Goal: Task Accomplishment & Management: Complete application form

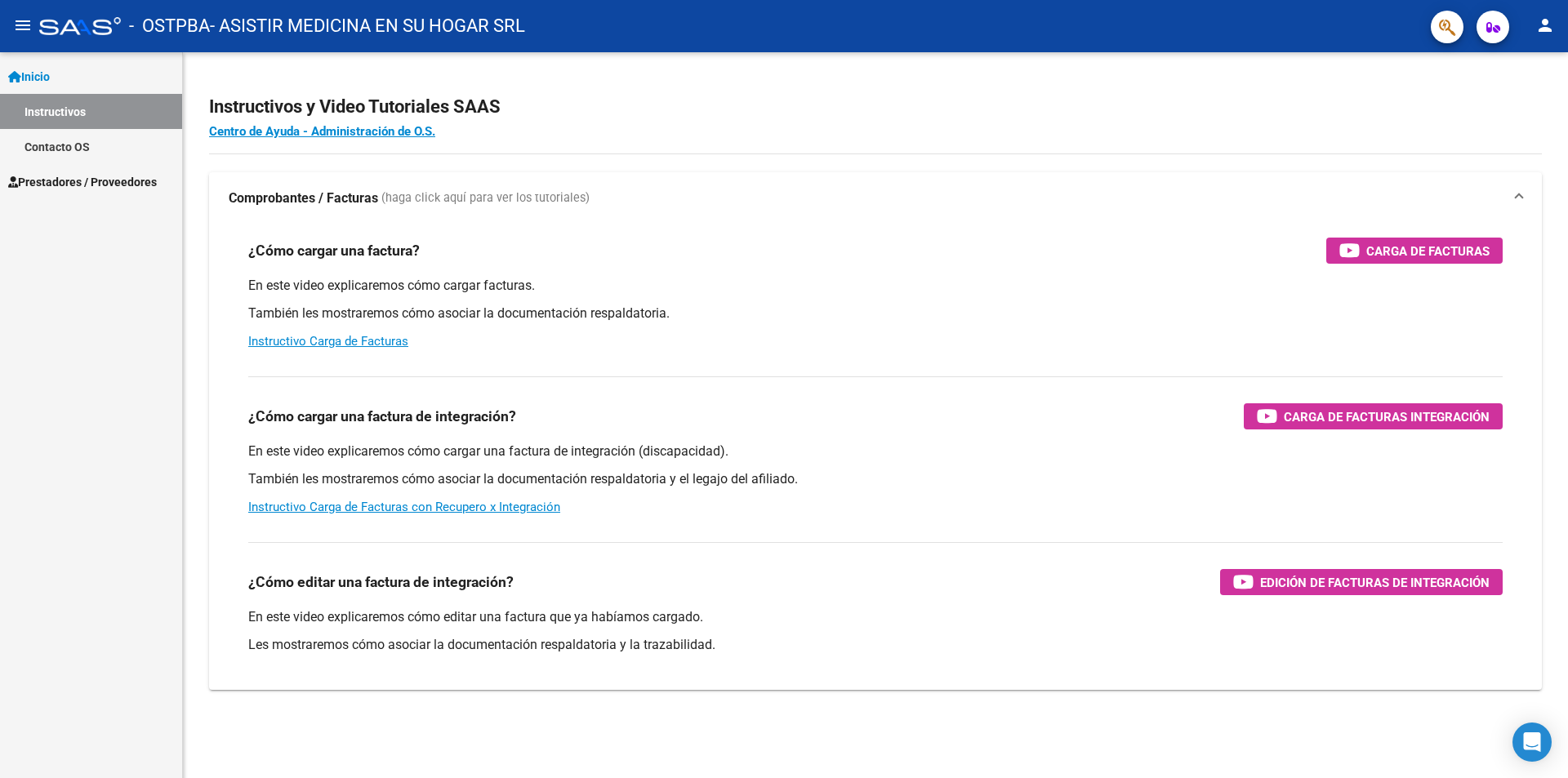
click at [997, 579] on div "¿Cómo editar una factura de integración? Edición de Facturas de integración" at bounding box center [875, 582] width 1254 height 26
click at [95, 178] on span "Prestadores / Proveedores" at bounding box center [82, 182] width 148 height 18
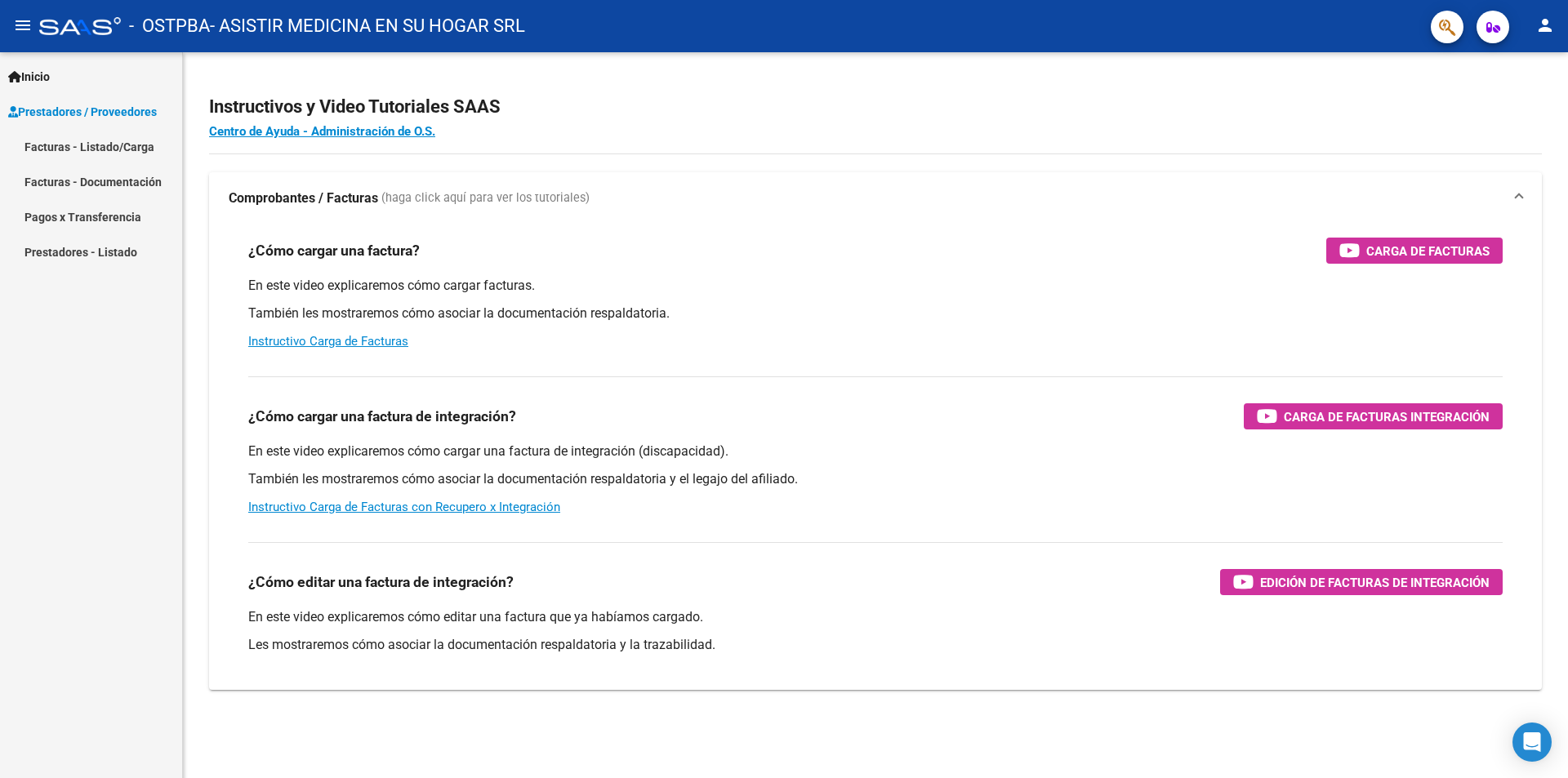
click at [101, 180] on link "Facturas - Documentación" at bounding box center [91, 181] width 182 height 35
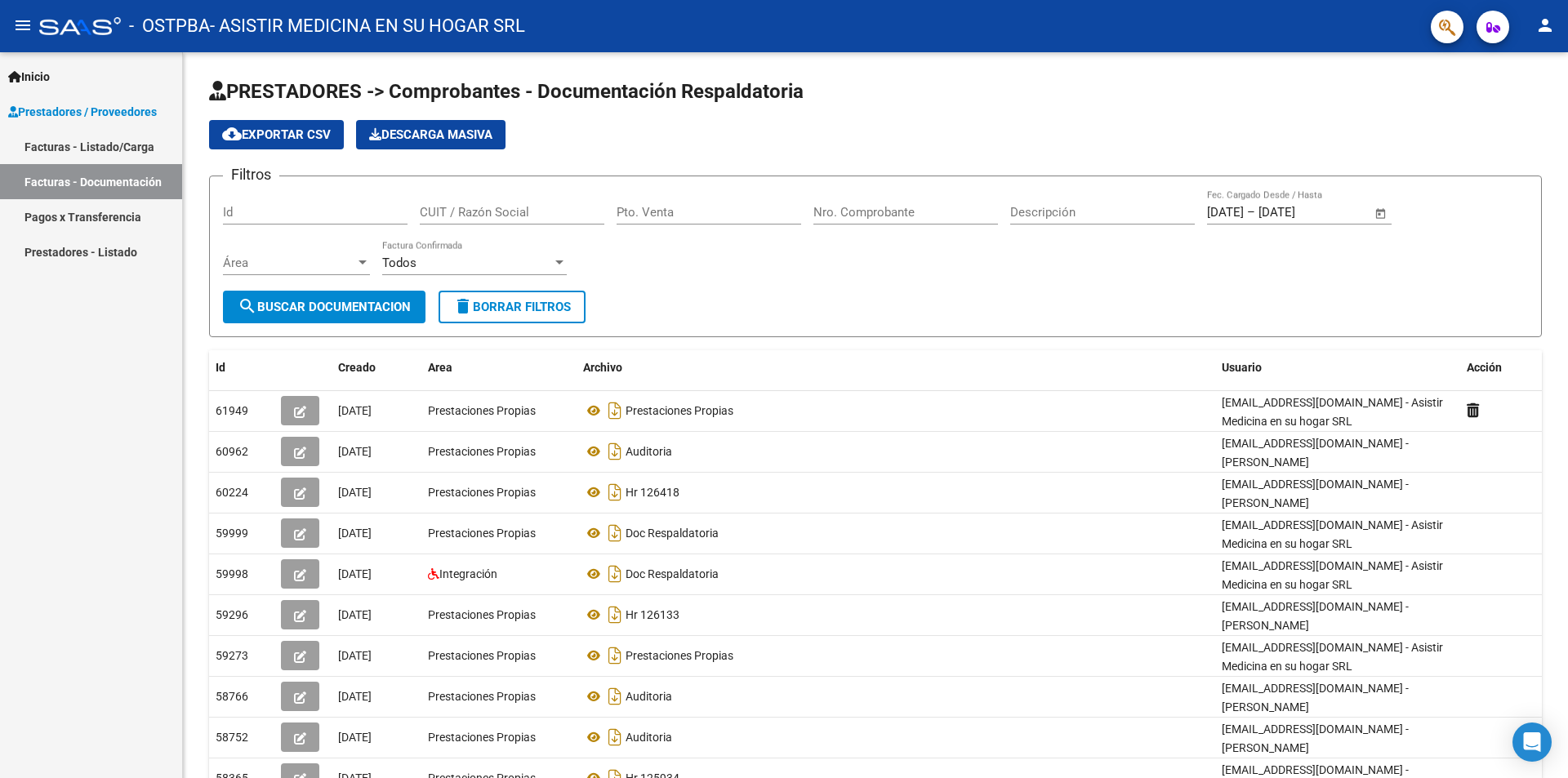
click at [79, 145] on link "Facturas - Listado/Carga" at bounding box center [91, 147] width 182 height 35
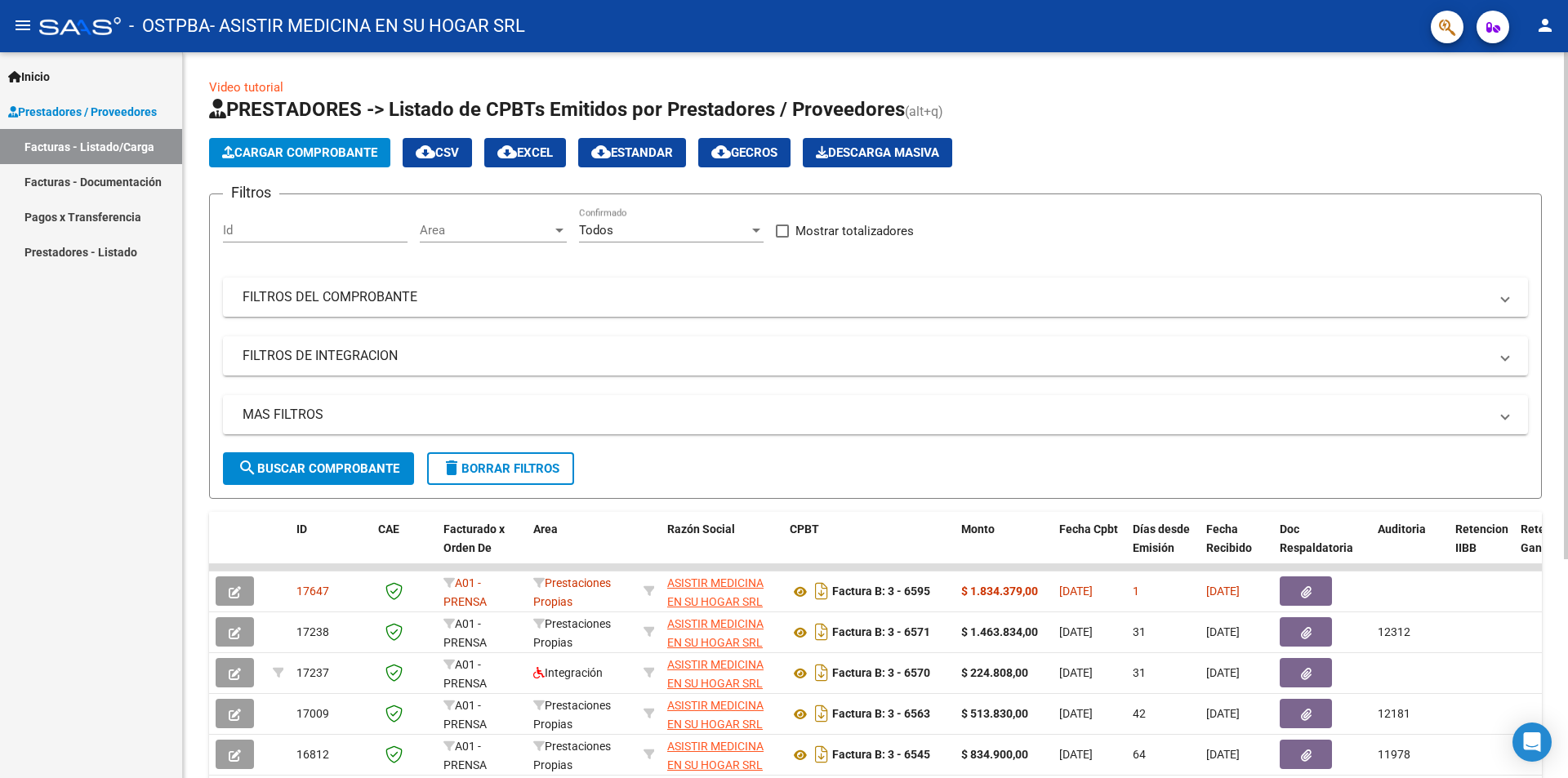
click at [294, 144] on button "Cargar Comprobante" at bounding box center [299, 153] width 181 height 29
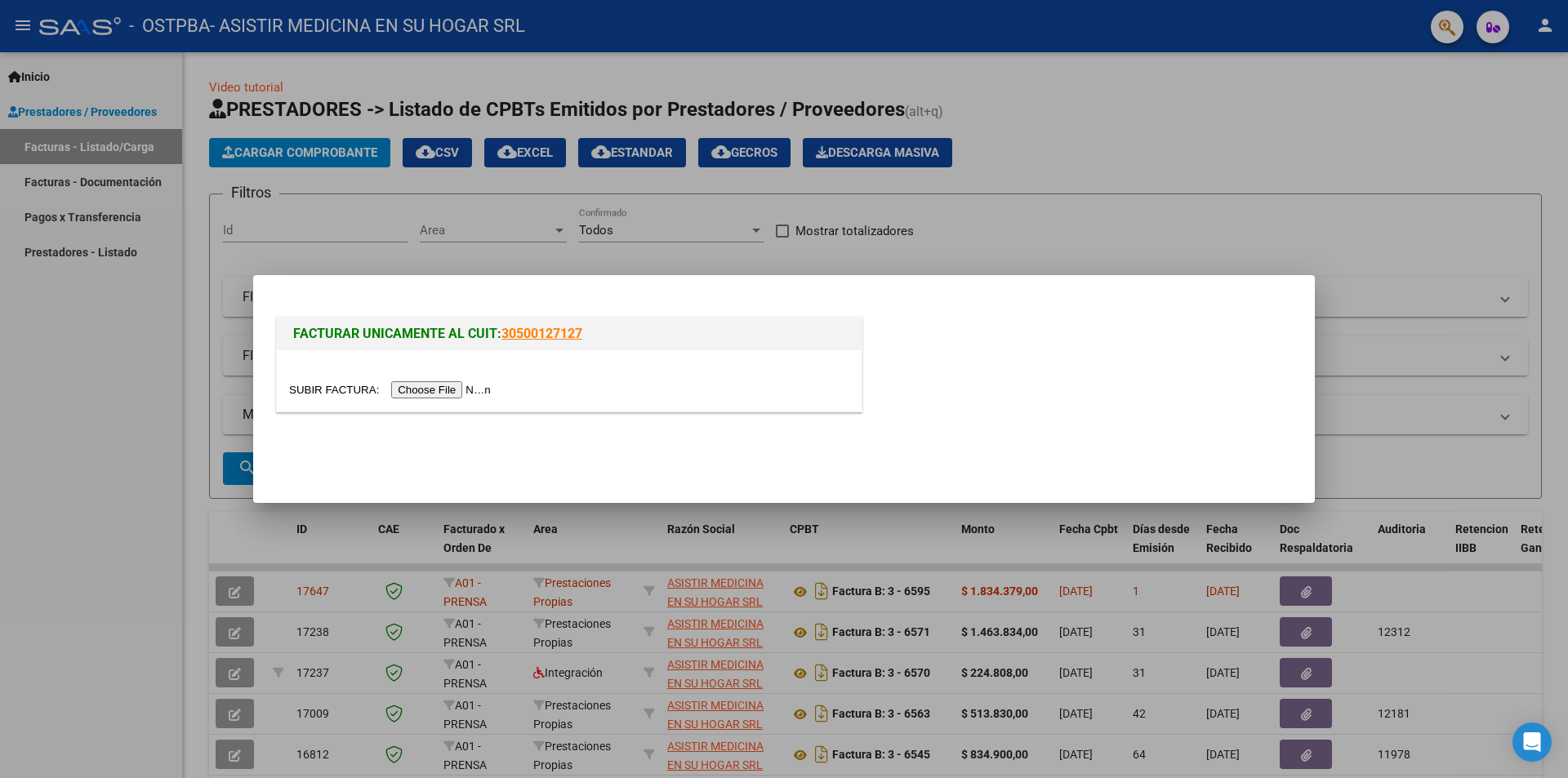
click at [427, 393] on input "file" at bounding box center [392, 390] width 207 height 17
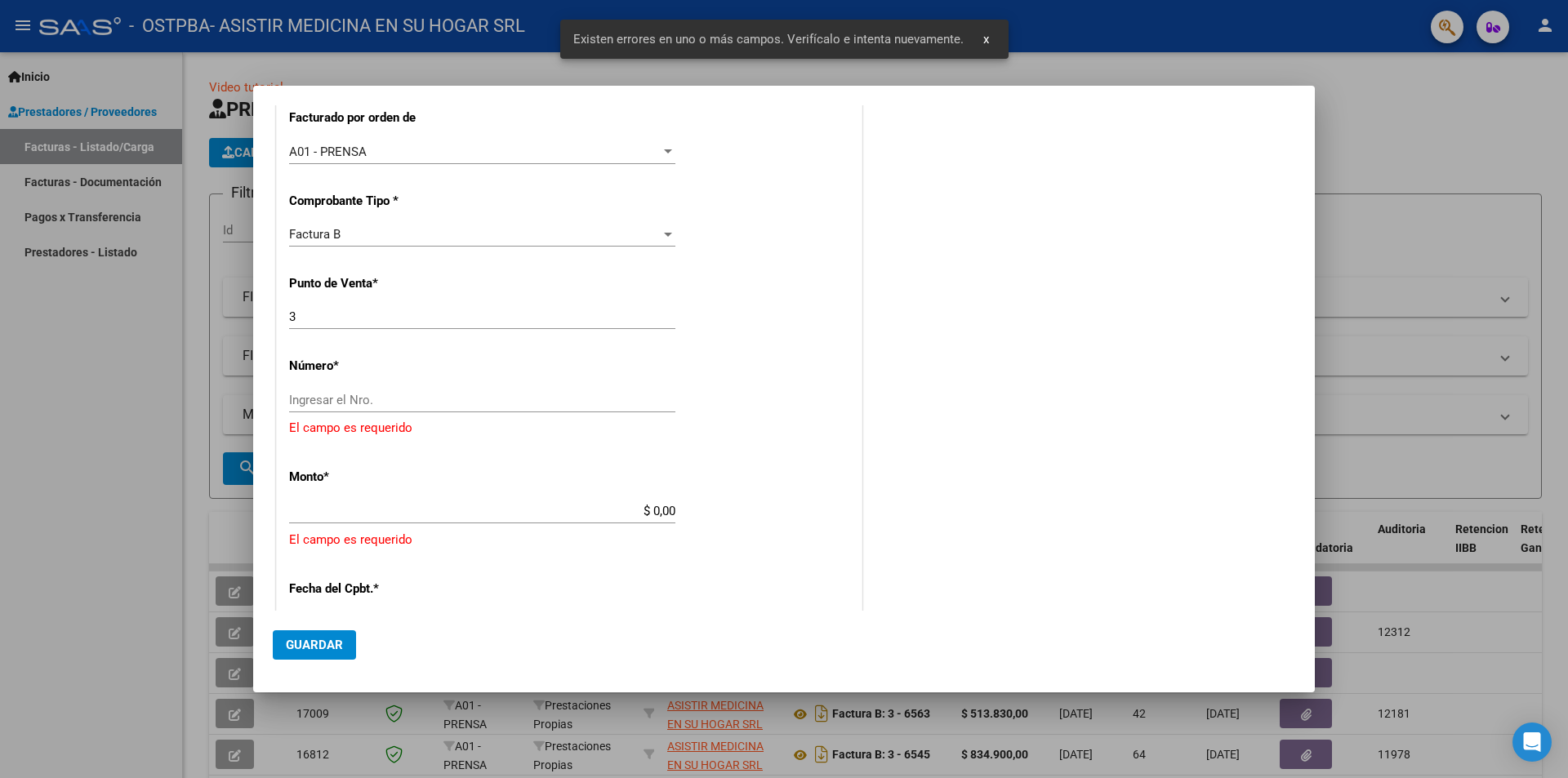
scroll to position [407, 0]
click at [396, 391] on input "Ingresar el Nro." at bounding box center [482, 397] width 386 height 15
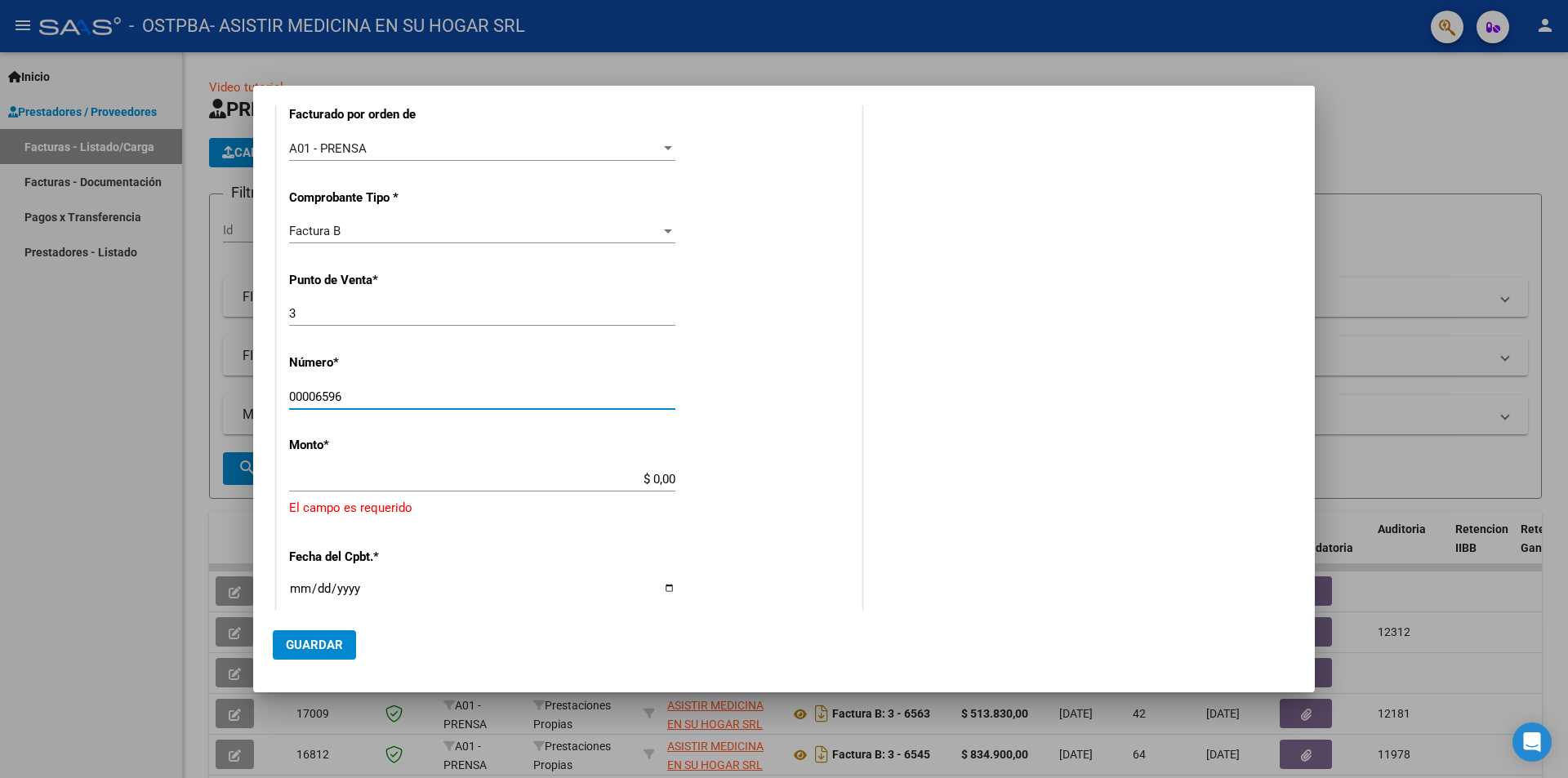
type input "00006596"
click at [650, 485] on input "$ 0,00" at bounding box center [482, 479] width 386 height 15
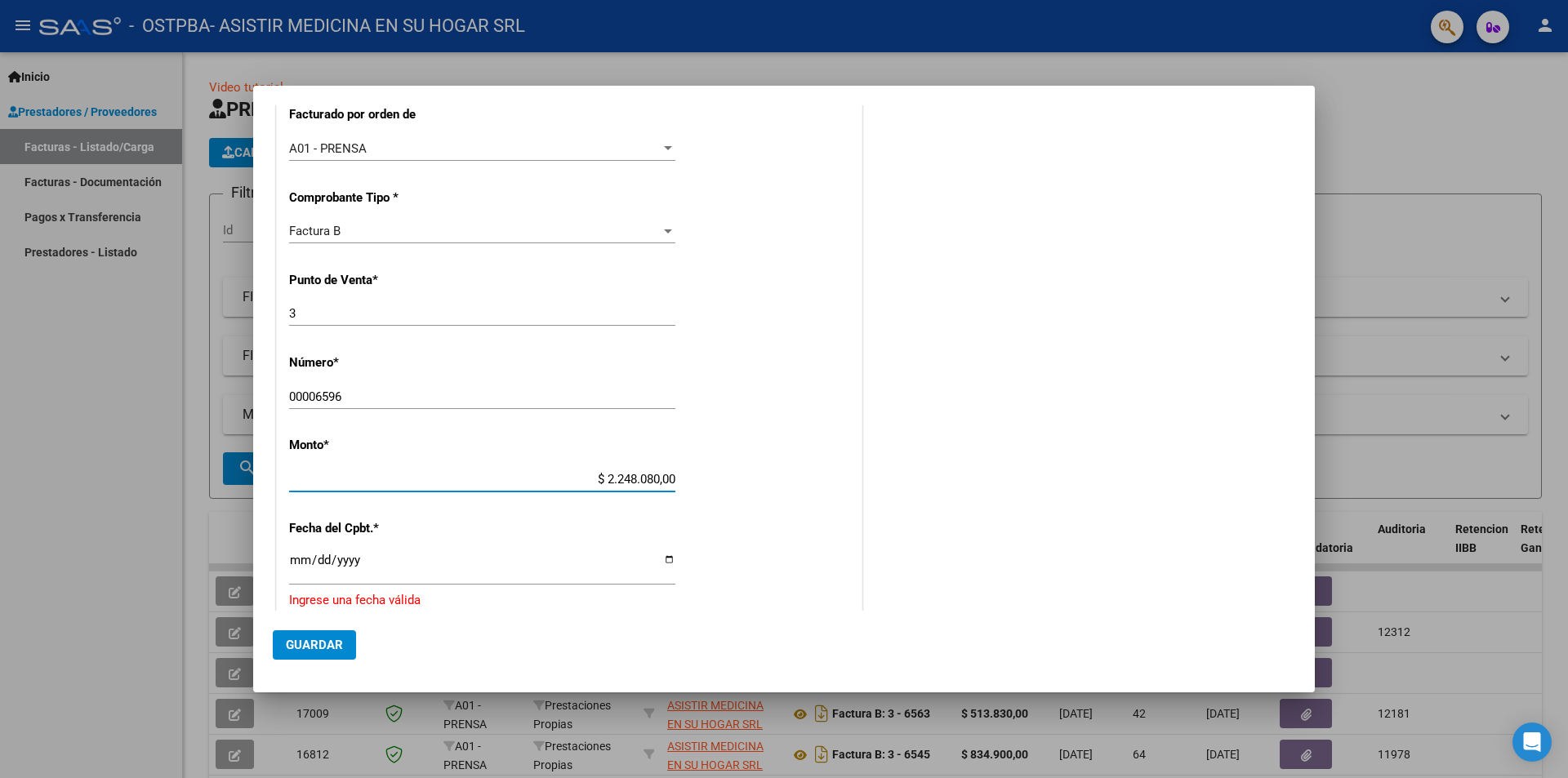
type input "$ 224.808,00"
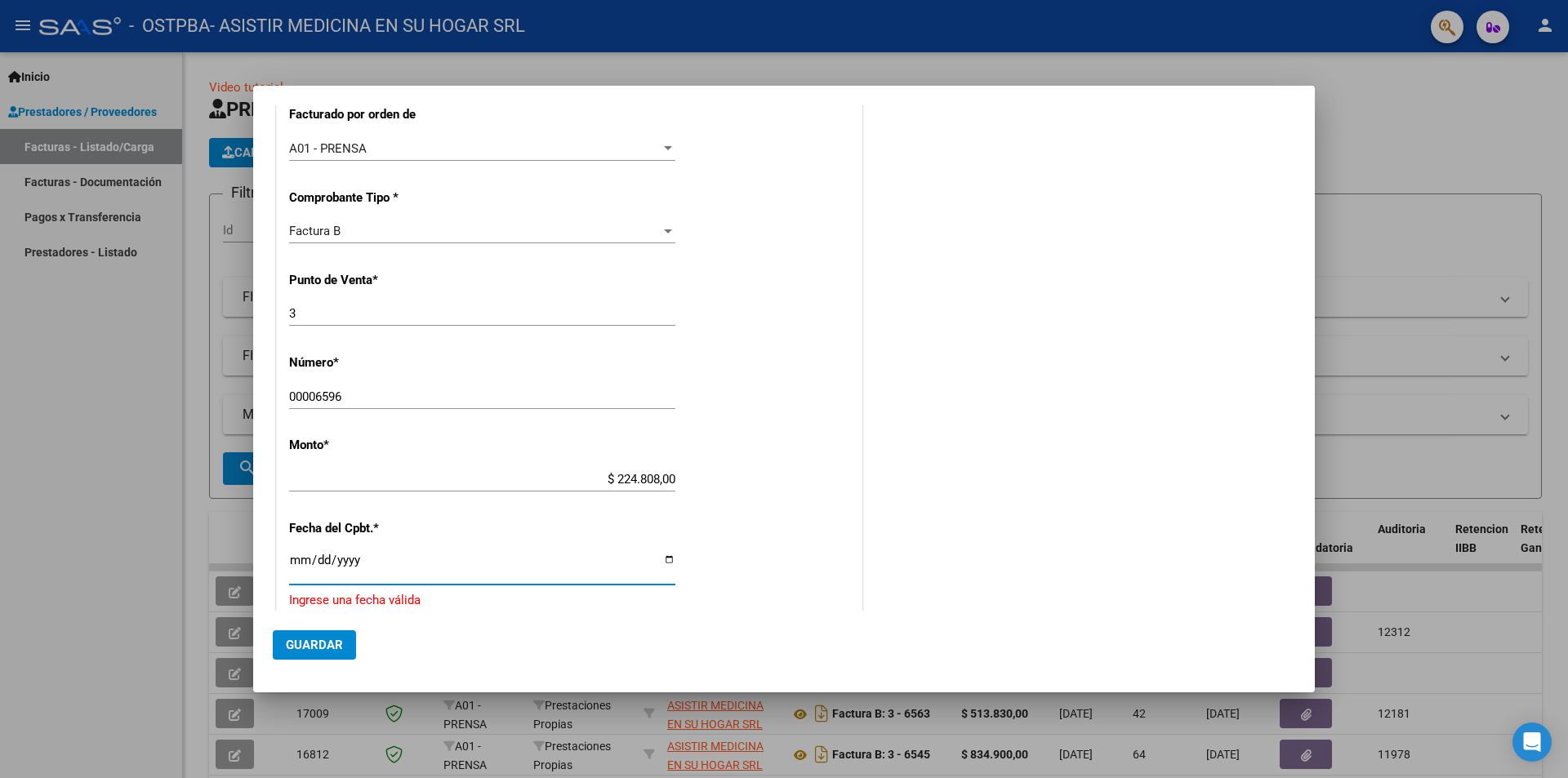
click at [667, 561] on input "Ingresar la fecha" at bounding box center [482, 567] width 386 height 26
type input "[DATE]"
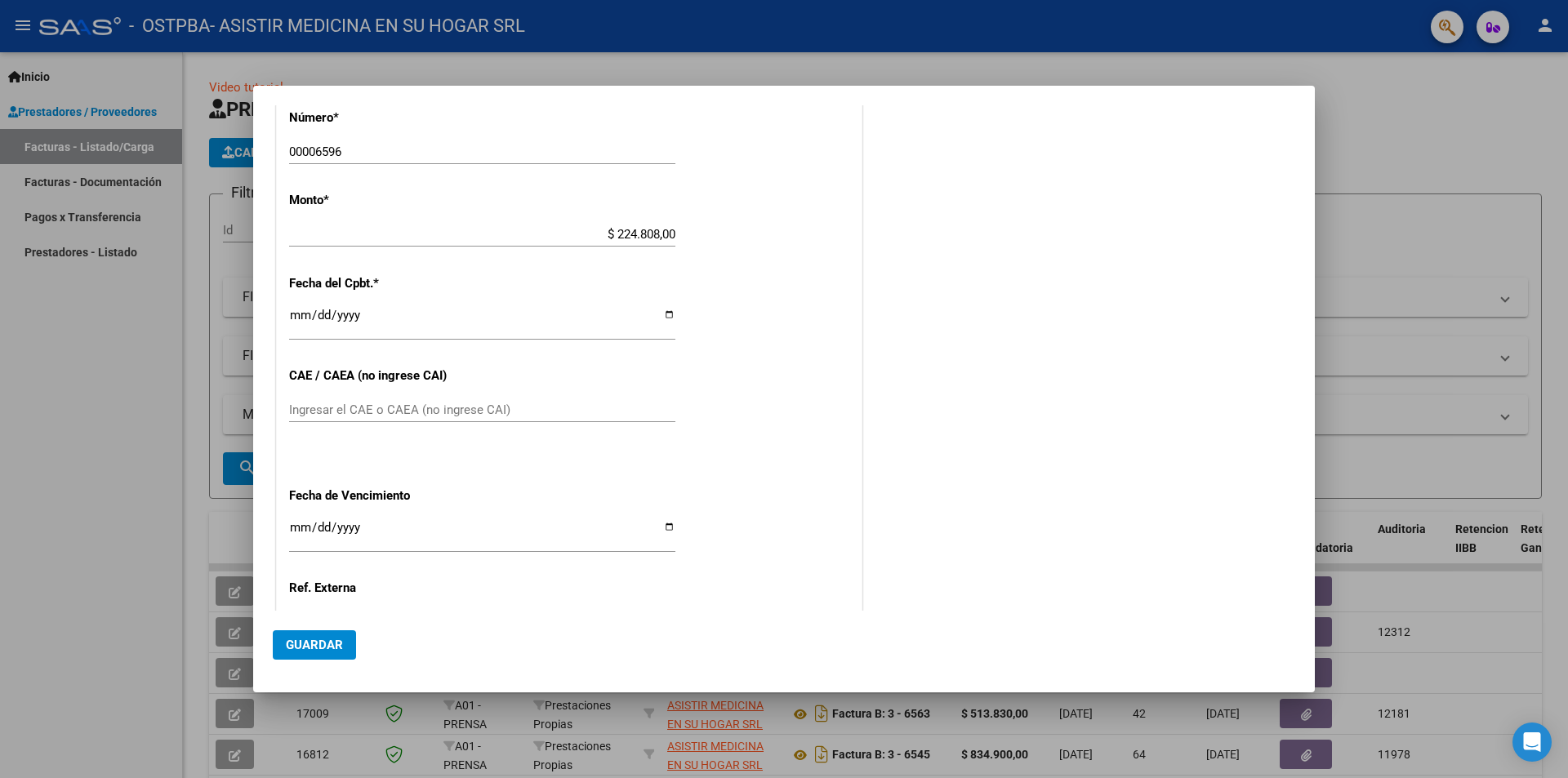
click at [474, 398] on div "Ingresar el CAE o CAEA (no ingrese CAI)" at bounding box center [482, 410] width 386 height 24
type input "75373865438045"
click at [344, 523] on input "Ingresar la fecha" at bounding box center [482, 534] width 386 height 26
click at [663, 526] on input "Ingresar la fecha" at bounding box center [482, 534] width 386 height 26
type input "[DATE]"
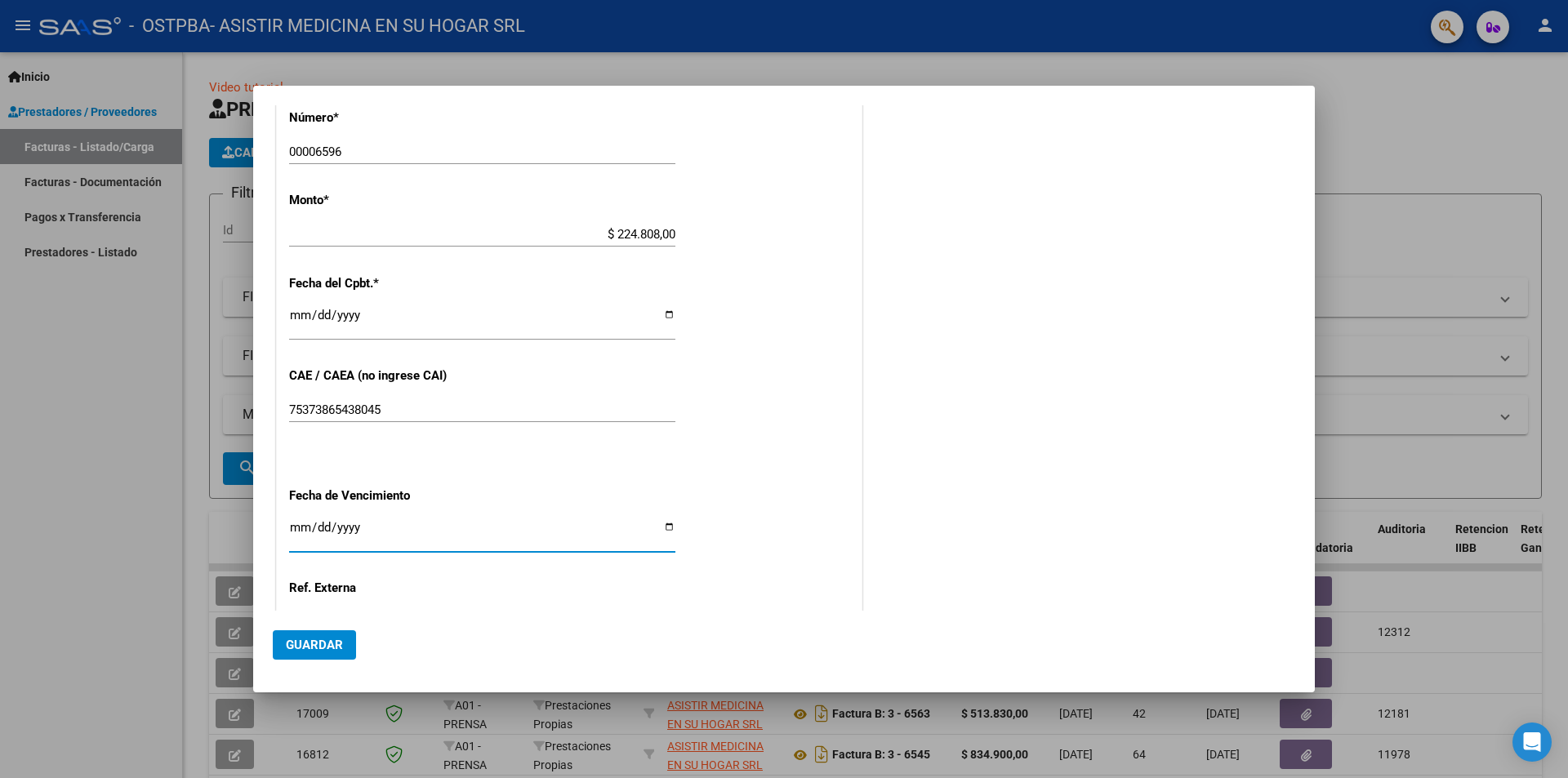
click at [322, 637] on span "Guardar" at bounding box center [314, 644] width 57 height 15
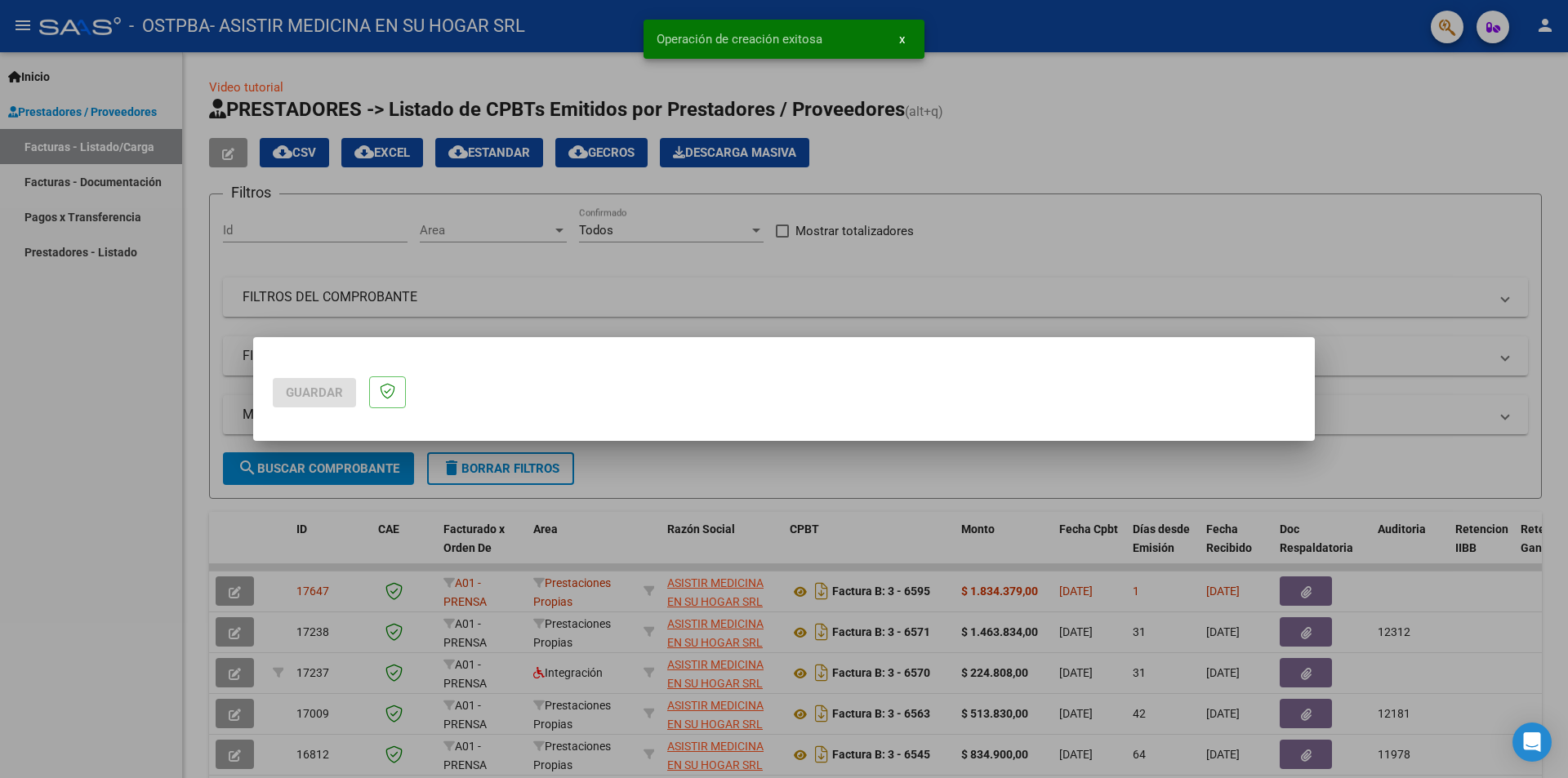
scroll to position [0, 0]
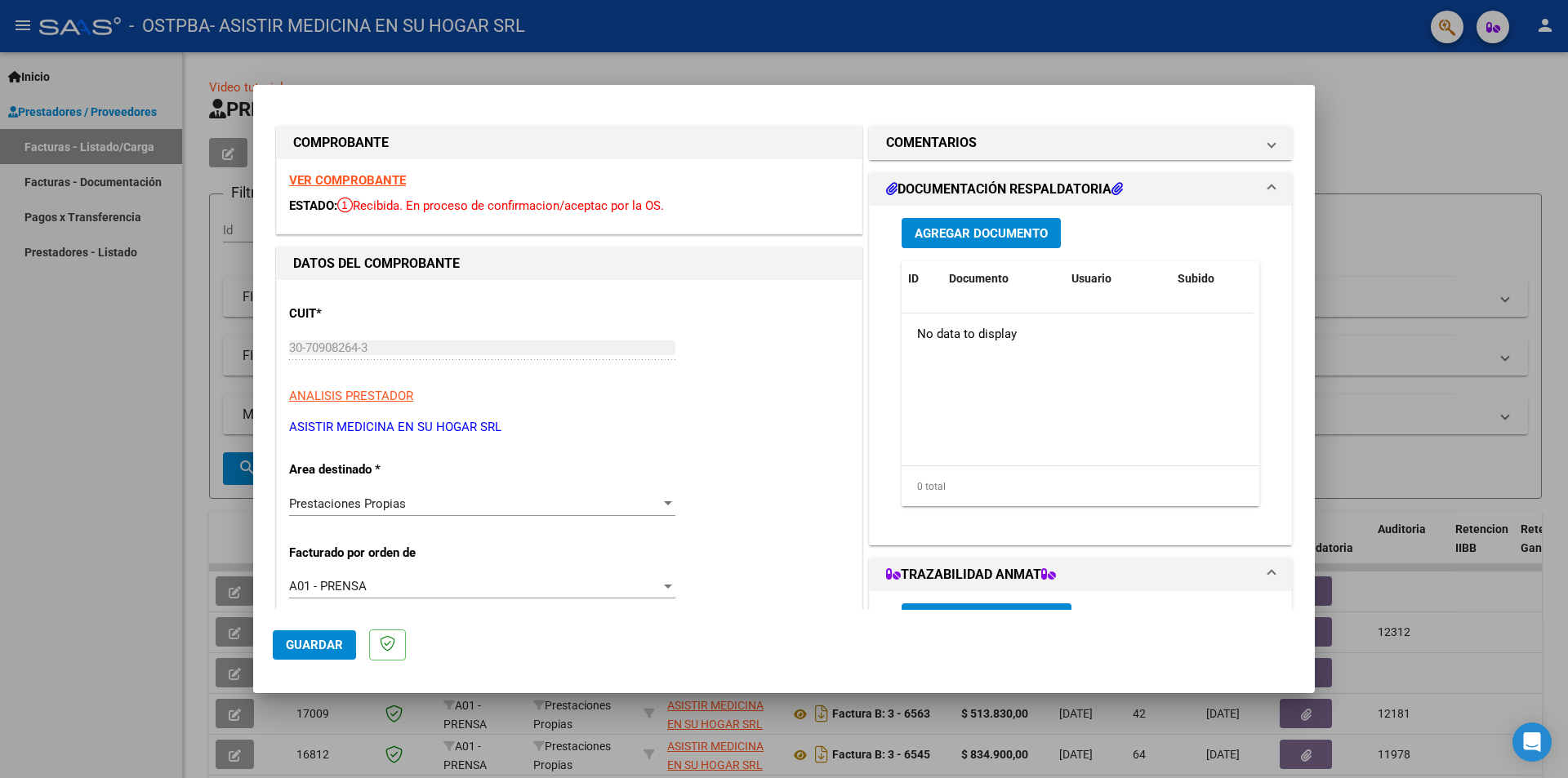
click at [664, 501] on div at bounding box center [668, 503] width 8 height 4
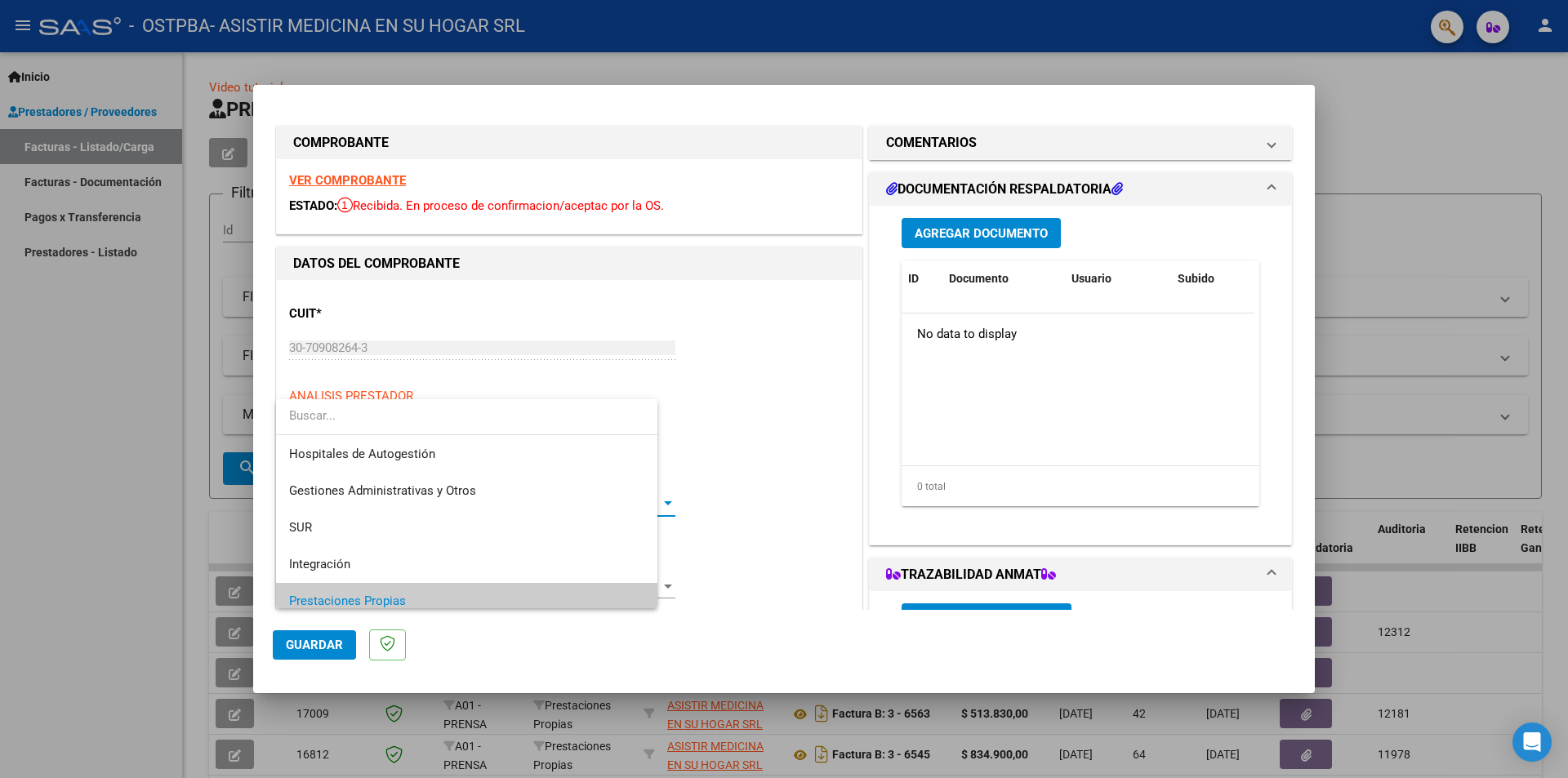
scroll to position [98, 0]
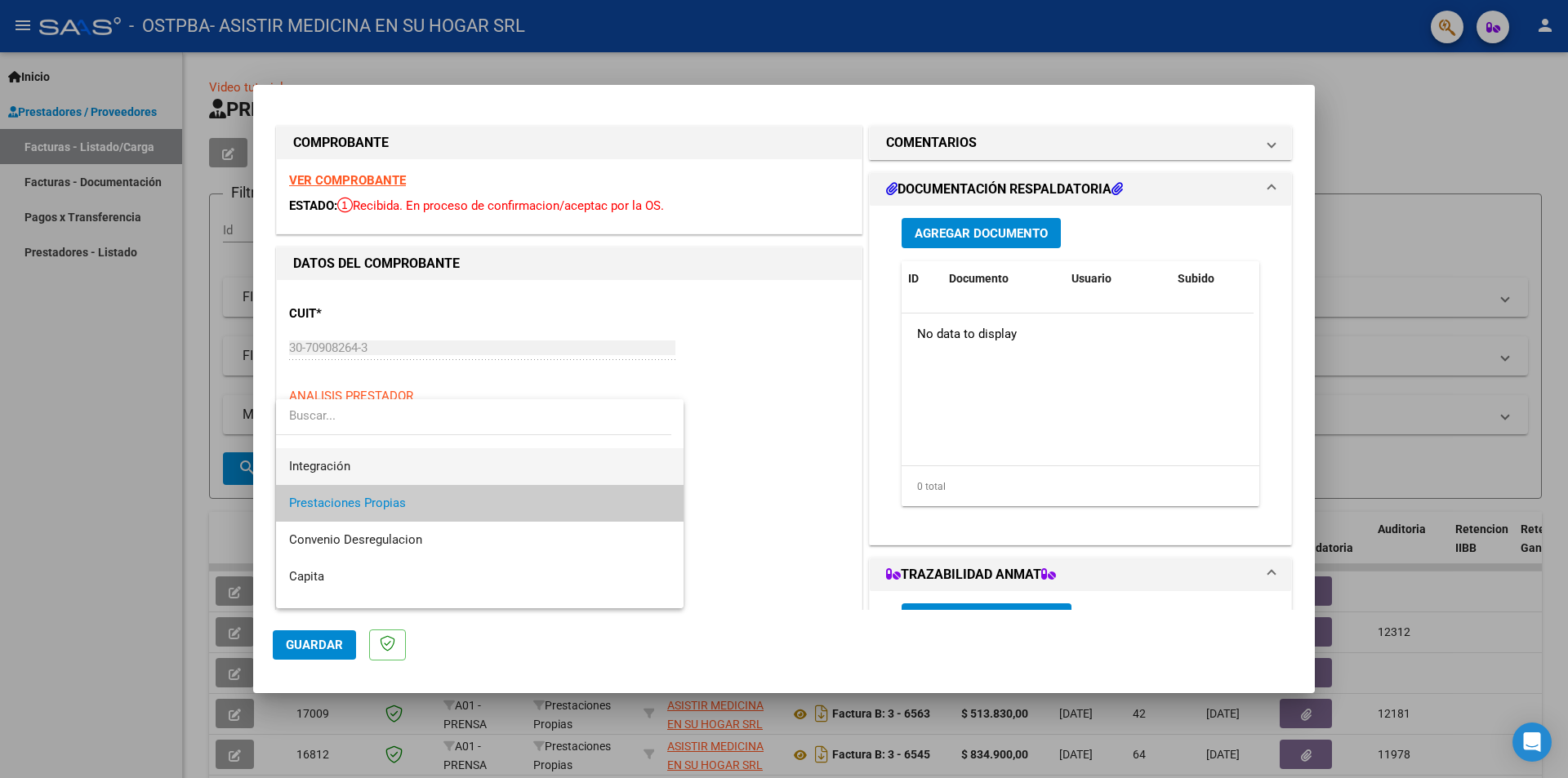
click at [394, 465] on span "Integración" at bounding box center [480, 467] width 381 height 37
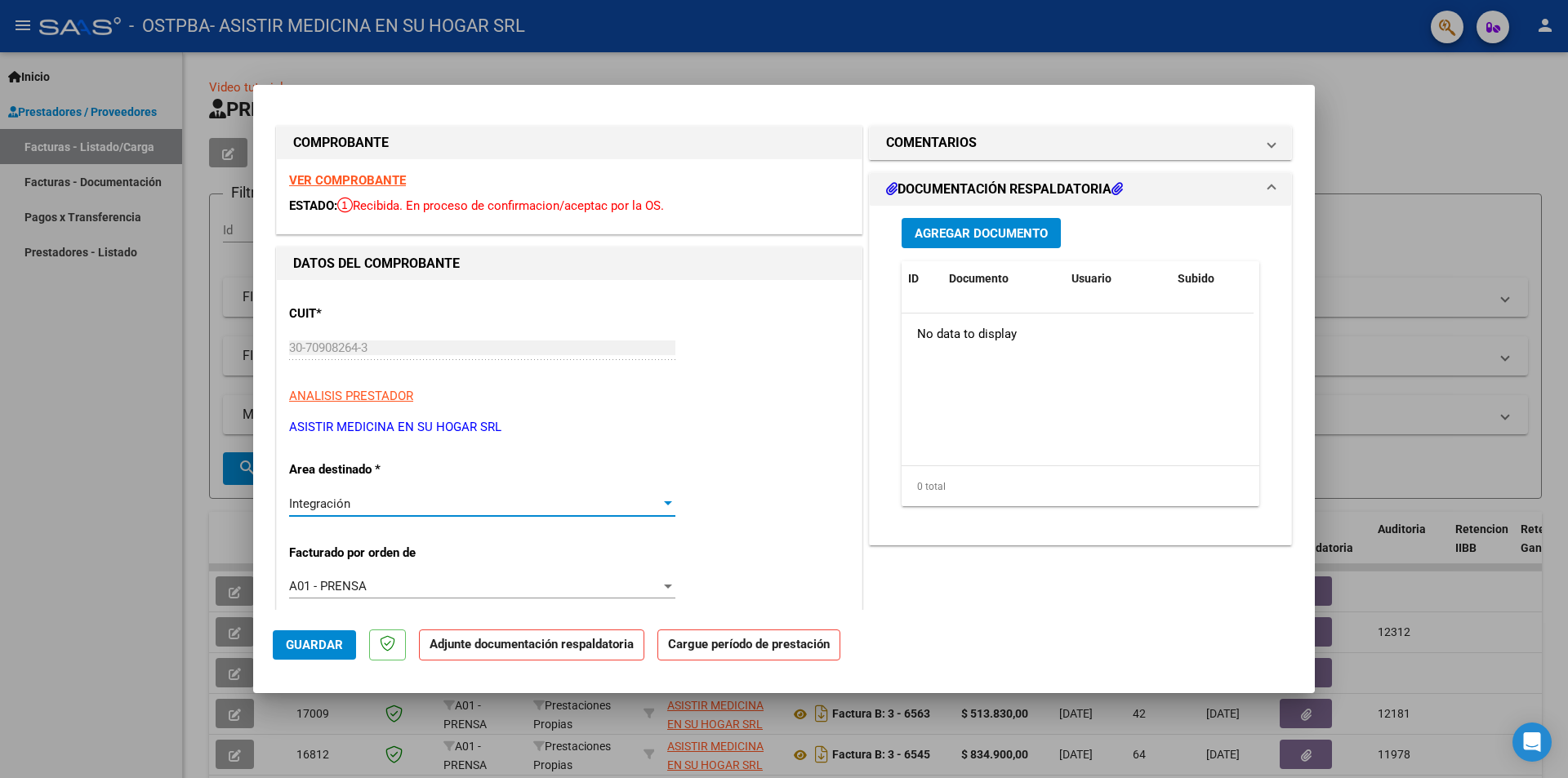
scroll to position [245, 0]
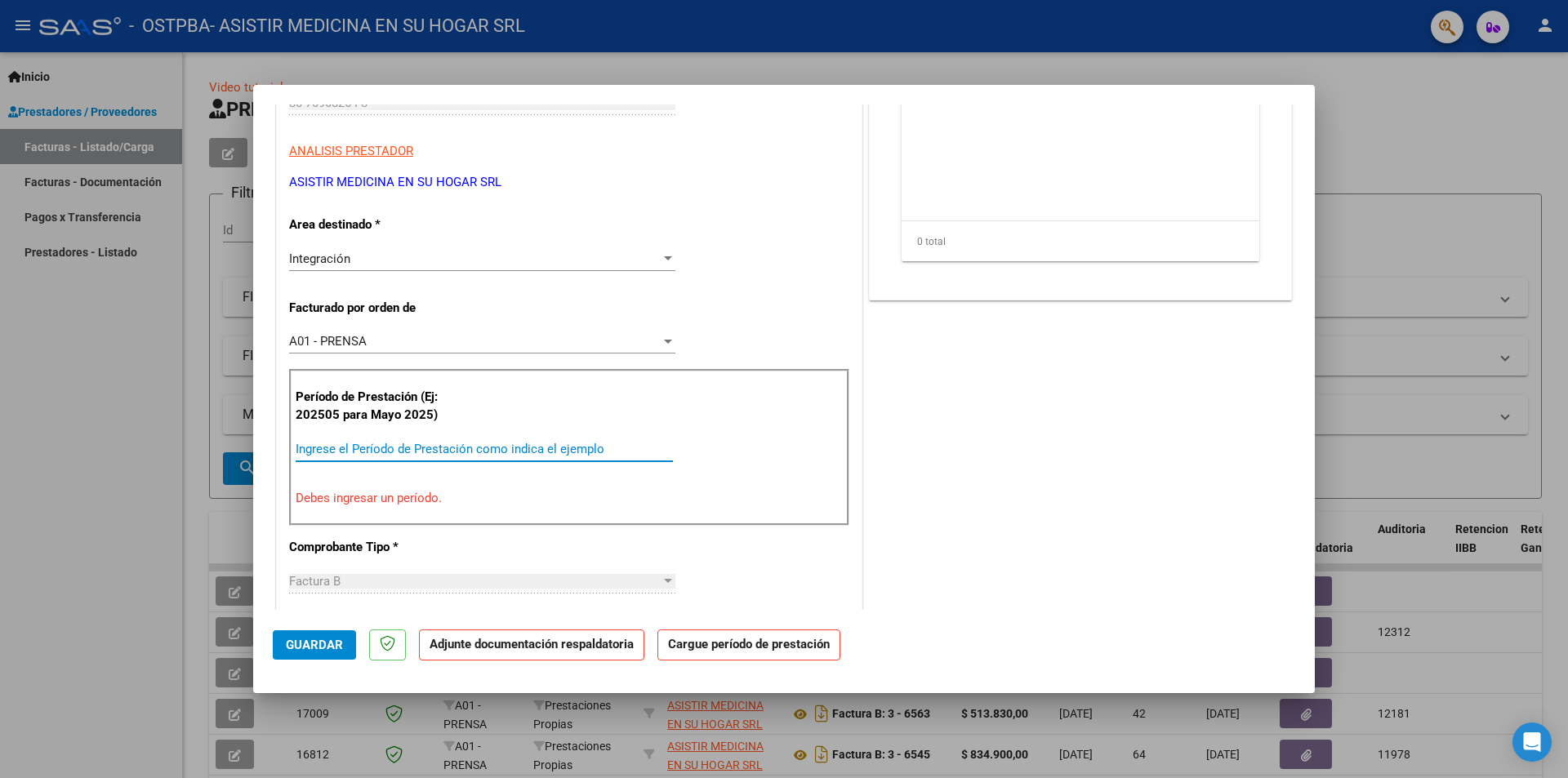
click at [407, 442] on input "Ingrese el Período de Prestación como indica el ejemplo" at bounding box center [484, 449] width 377 height 15
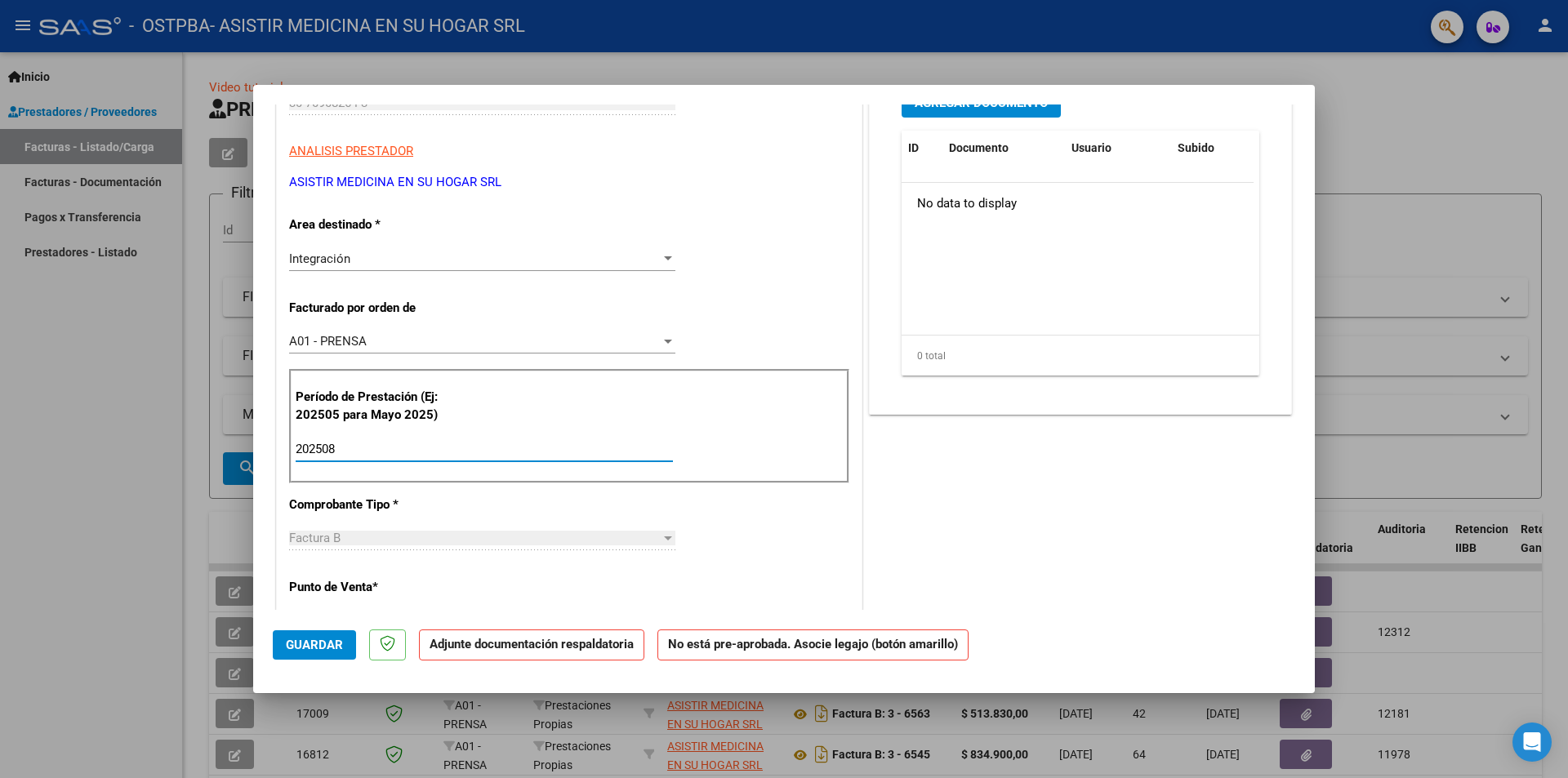
type input "202508"
click at [664, 537] on div at bounding box center [668, 538] width 8 height 4
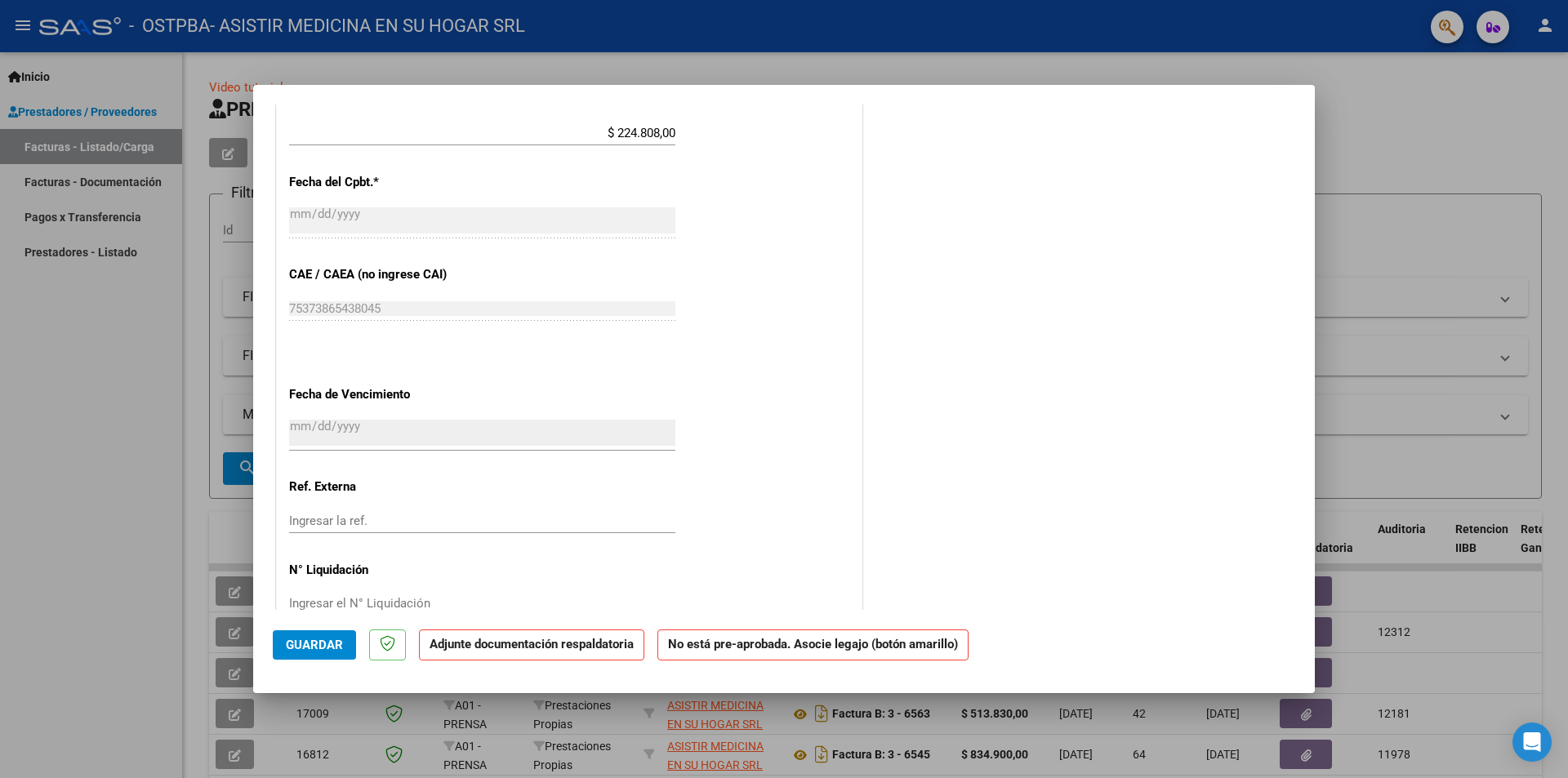
scroll to position [936, 0]
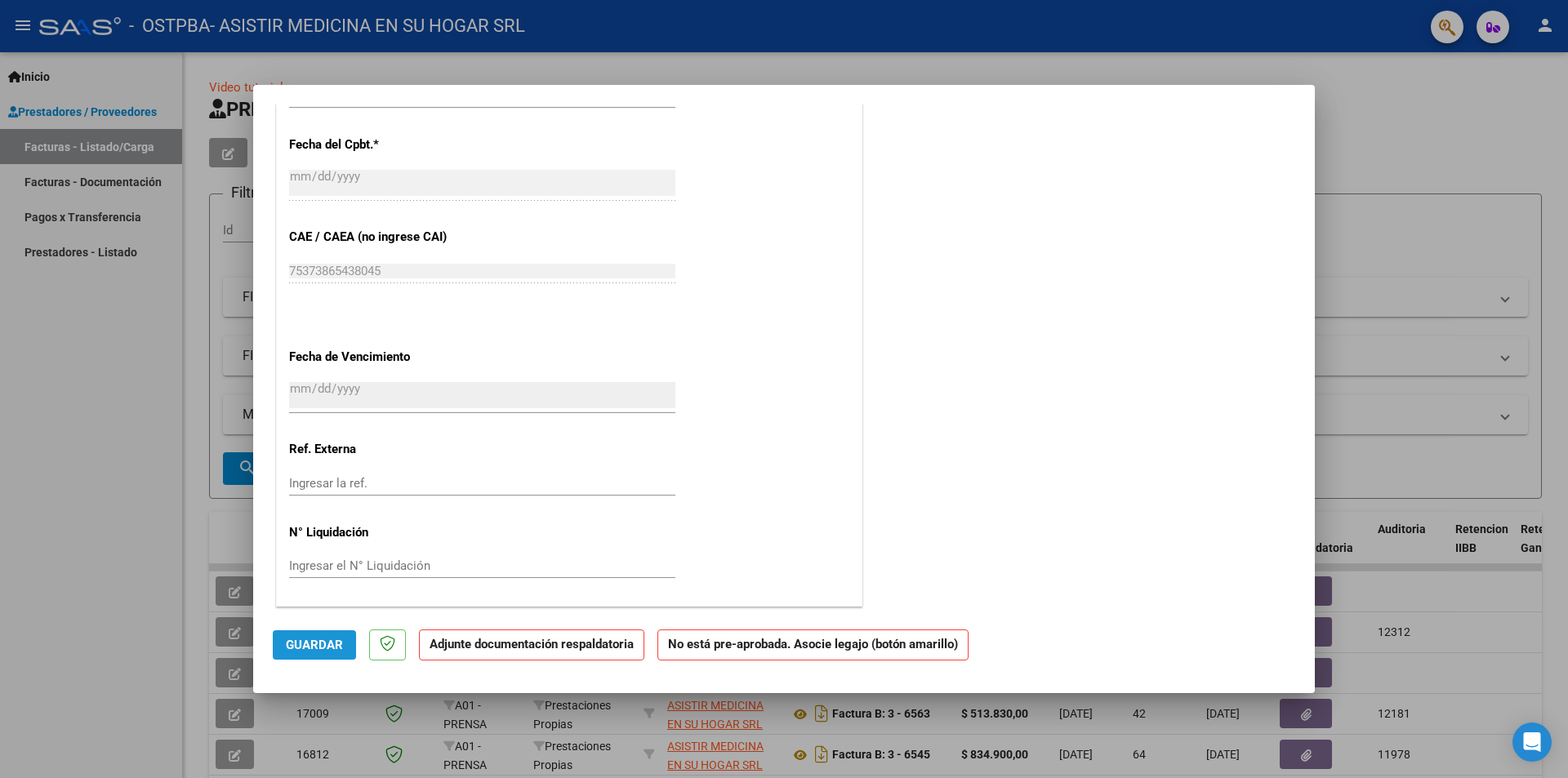
click at [317, 647] on span "Guardar" at bounding box center [314, 644] width 57 height 15
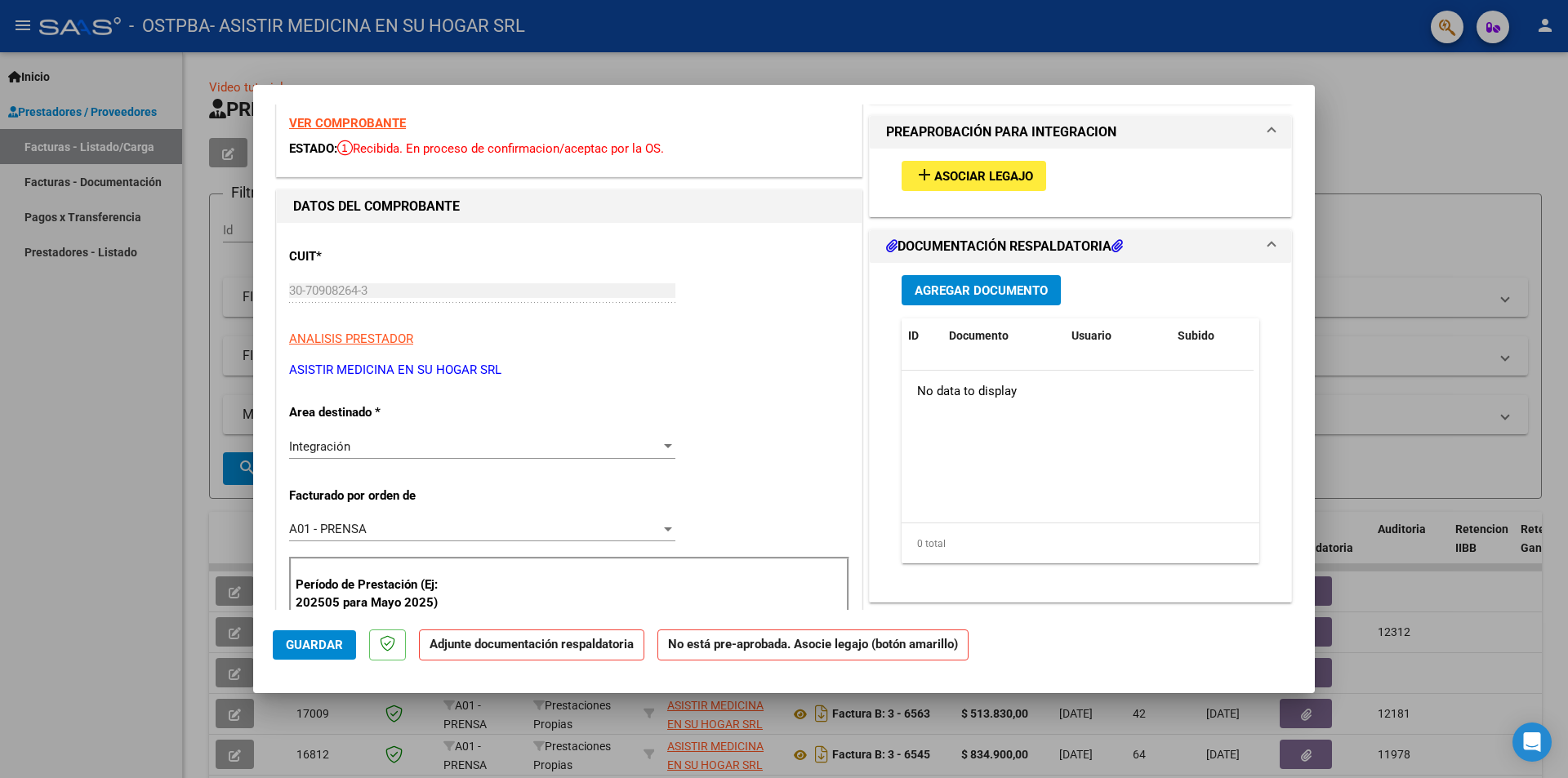
scroll to position [0, 0]
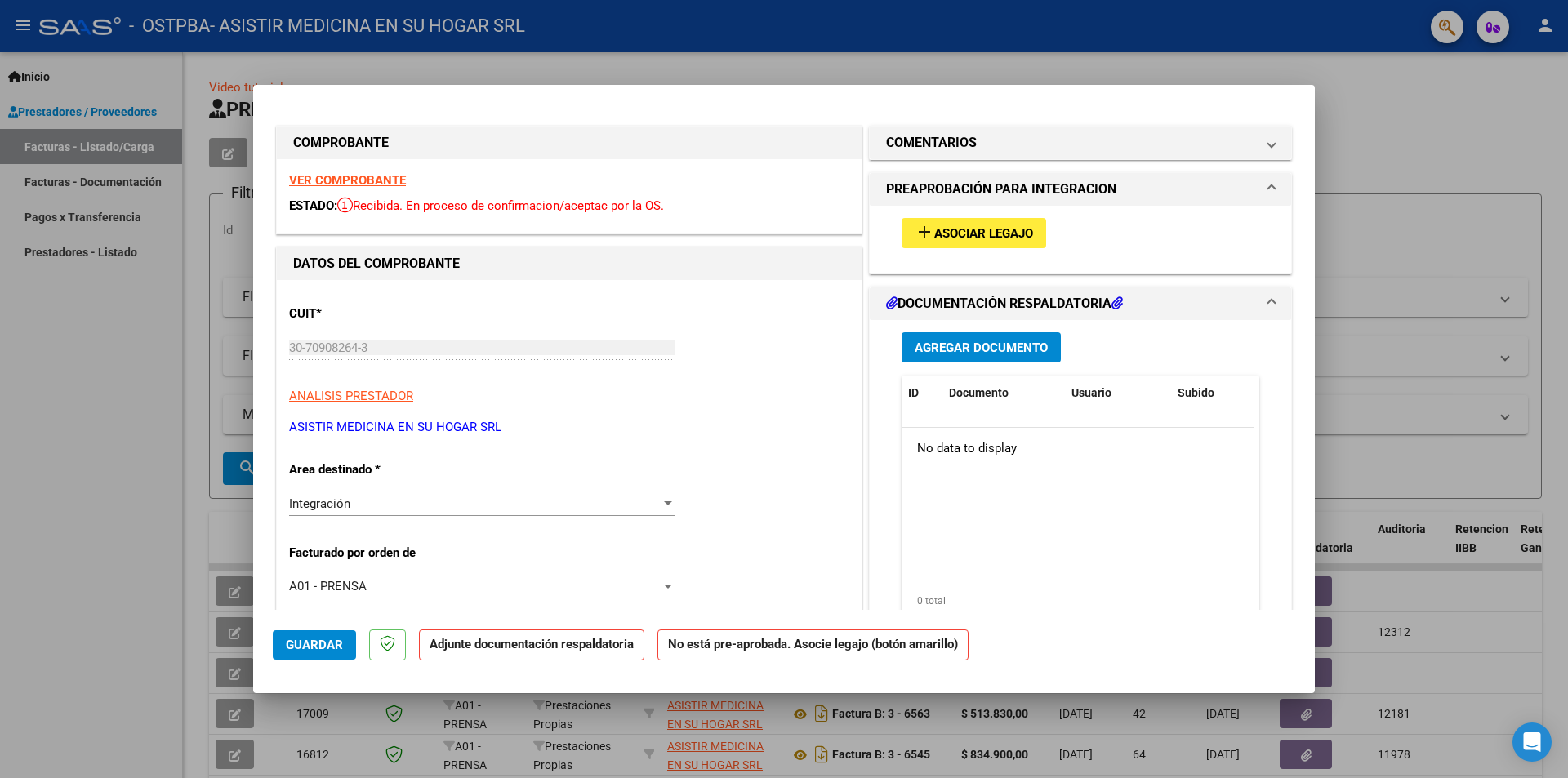
click at [977, 346] on span "Agregar Documento" at bounding box center [981, 348] width 133 height 15
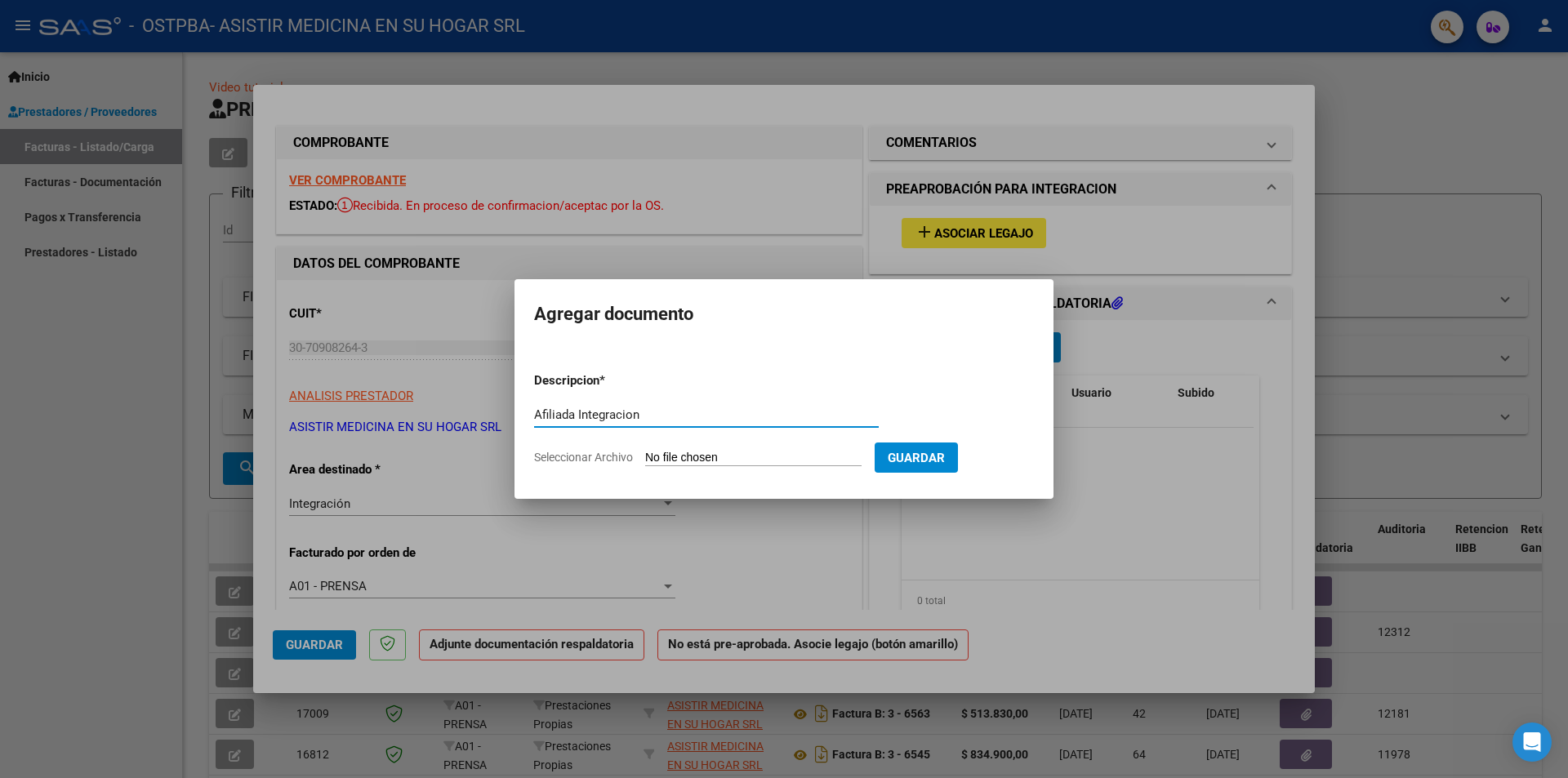
drag, startPoint x: 535, startPoint y: 412, endPoint x: 668, endPoint y: 412, distance: 133.0
click at [668, 412] on input "Afiliada Integracion" at bounding box center [706, 414] width 345 height 15
type input "d"
type input "Doc Respaldatoria - Af Integracion"
click at [726, 458] on input "Seleccionar Archivo" at bounding box center [753, 459] width 216 height 16
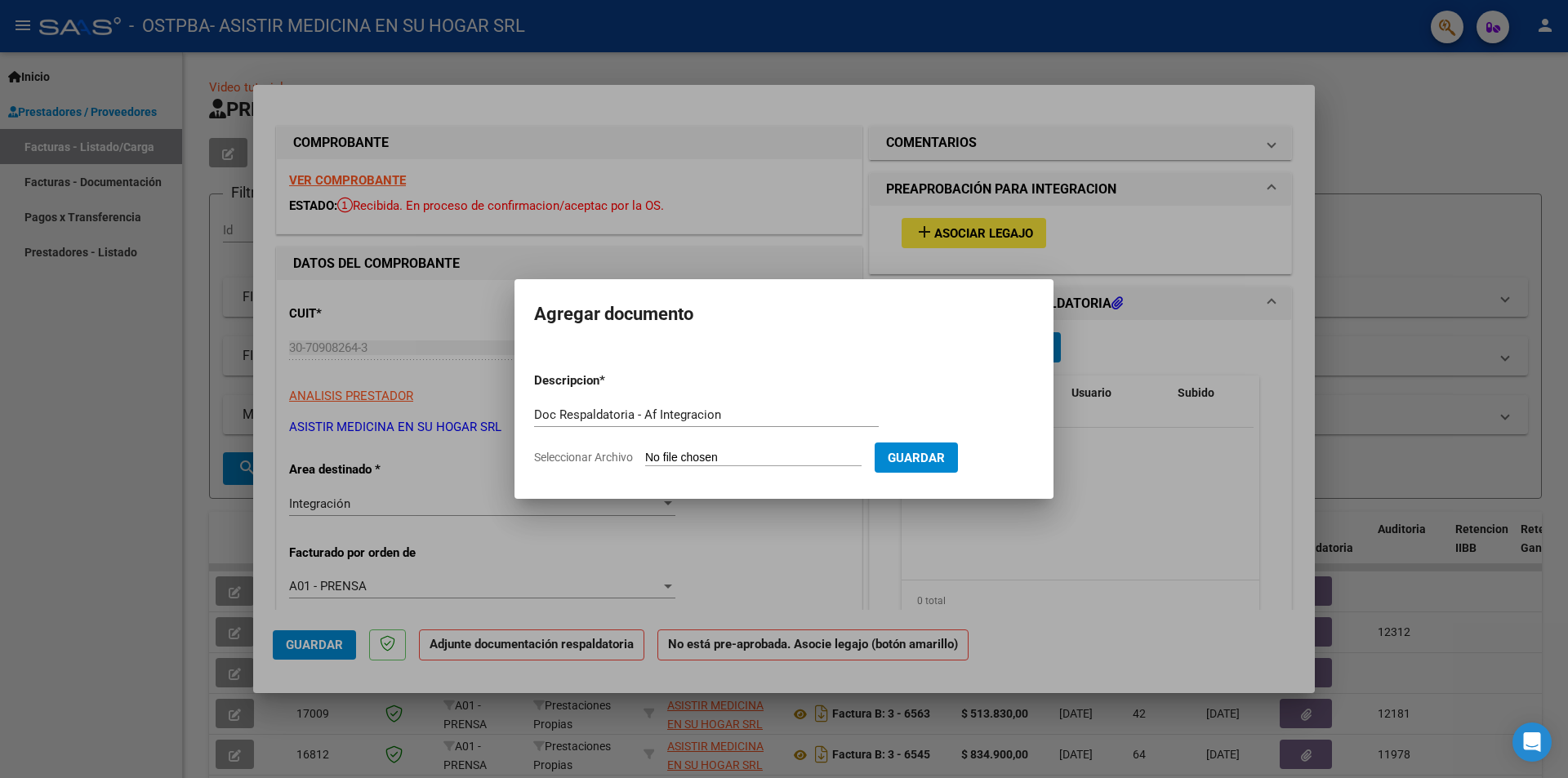
type input "C:\fakepath\Doc Respaldatoria.pdf"
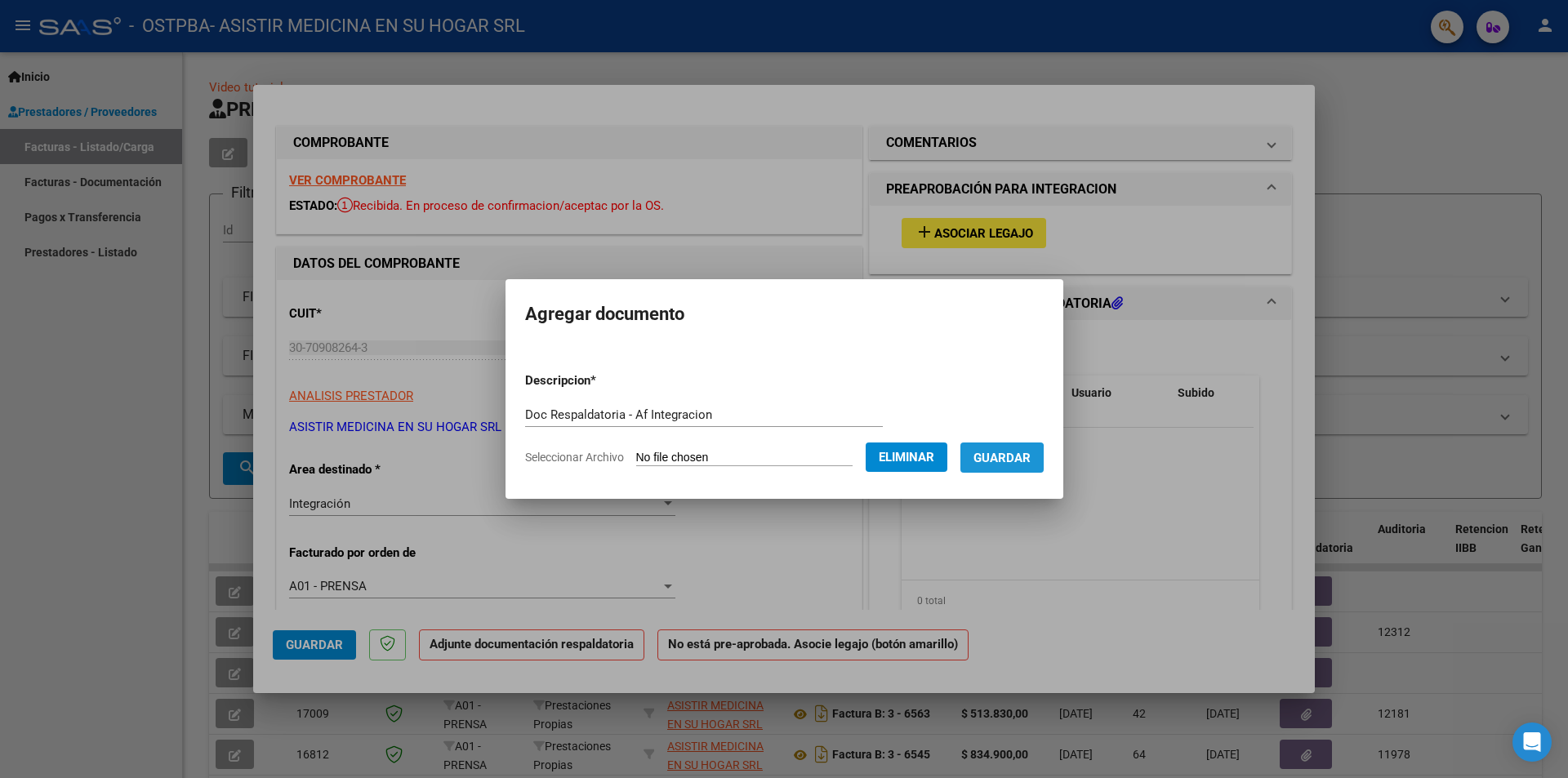
click at [1009, 460] on span "Guardar" at bounding box center [1002, 458] width 57 height 15
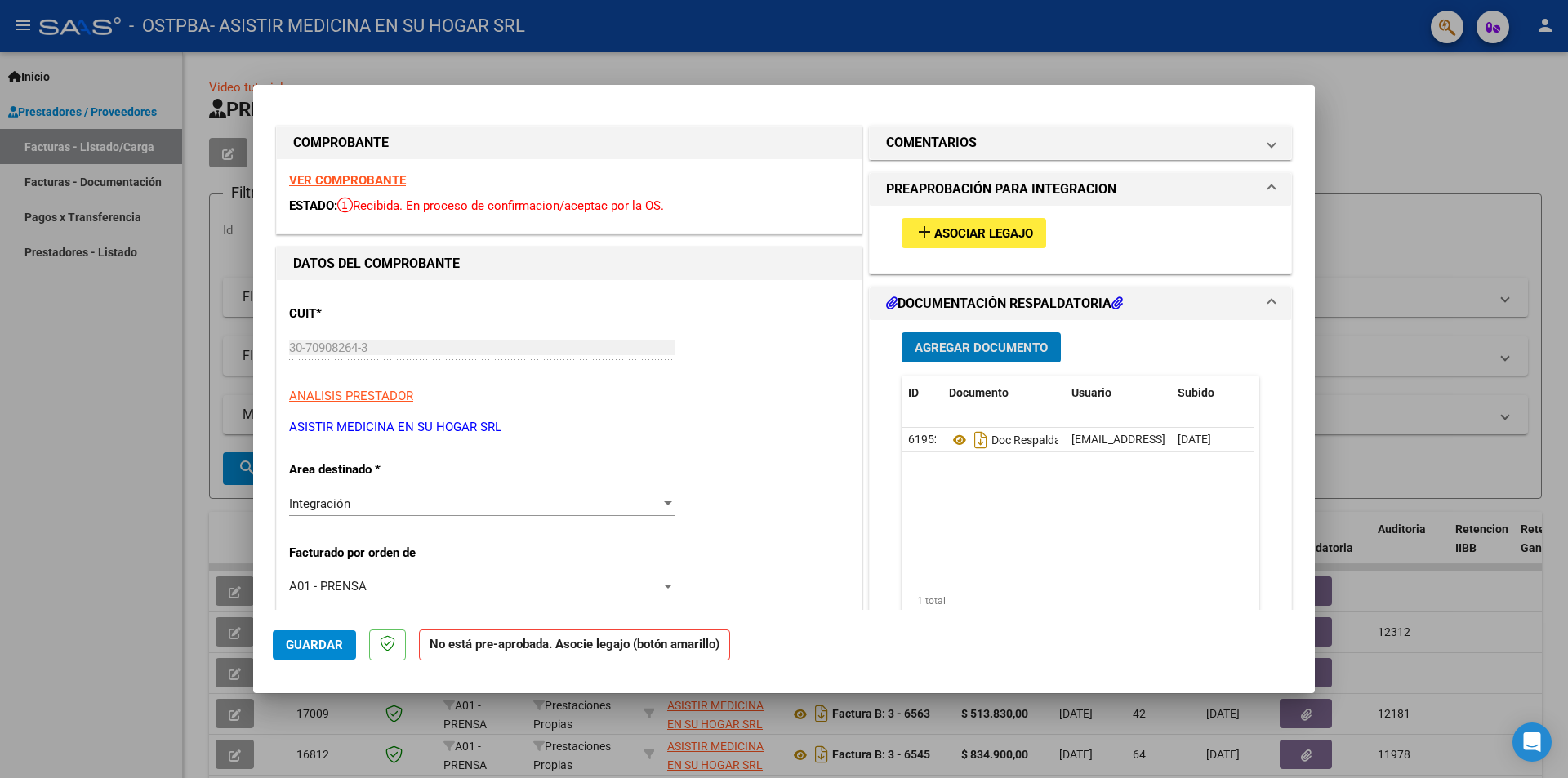
scroll to position [490, 0]
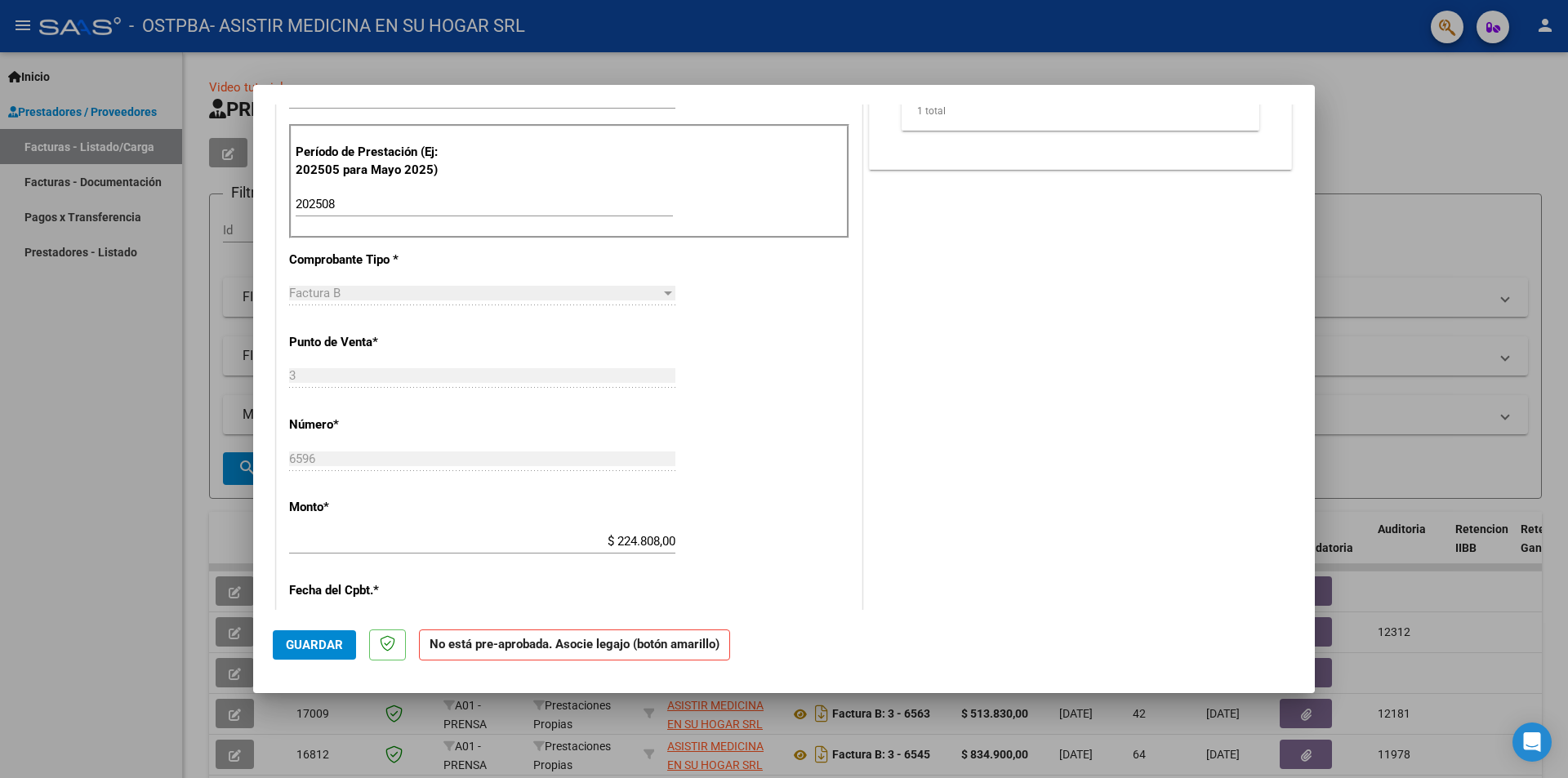
click at [308, 639] on span "Guardar" at bounding box center [314, 644] width 57 height 15
click at [906, 39] on button "x" at bounding box center [901, 39] width 32 height 29
type input "$ 0,00"
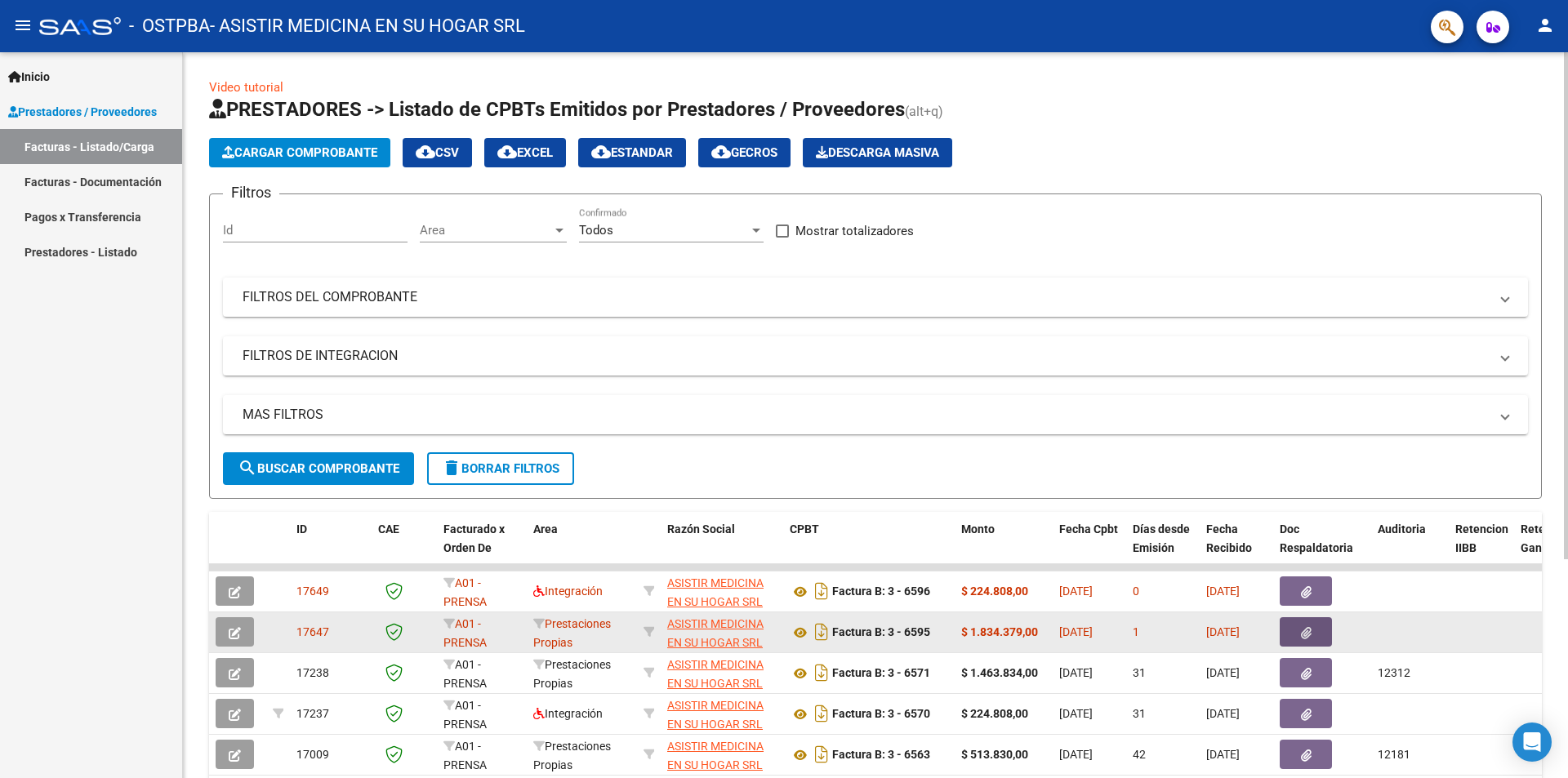
click at [1307, 631] on icon "button" at bounding box center [1306, 633] width 10 height 12
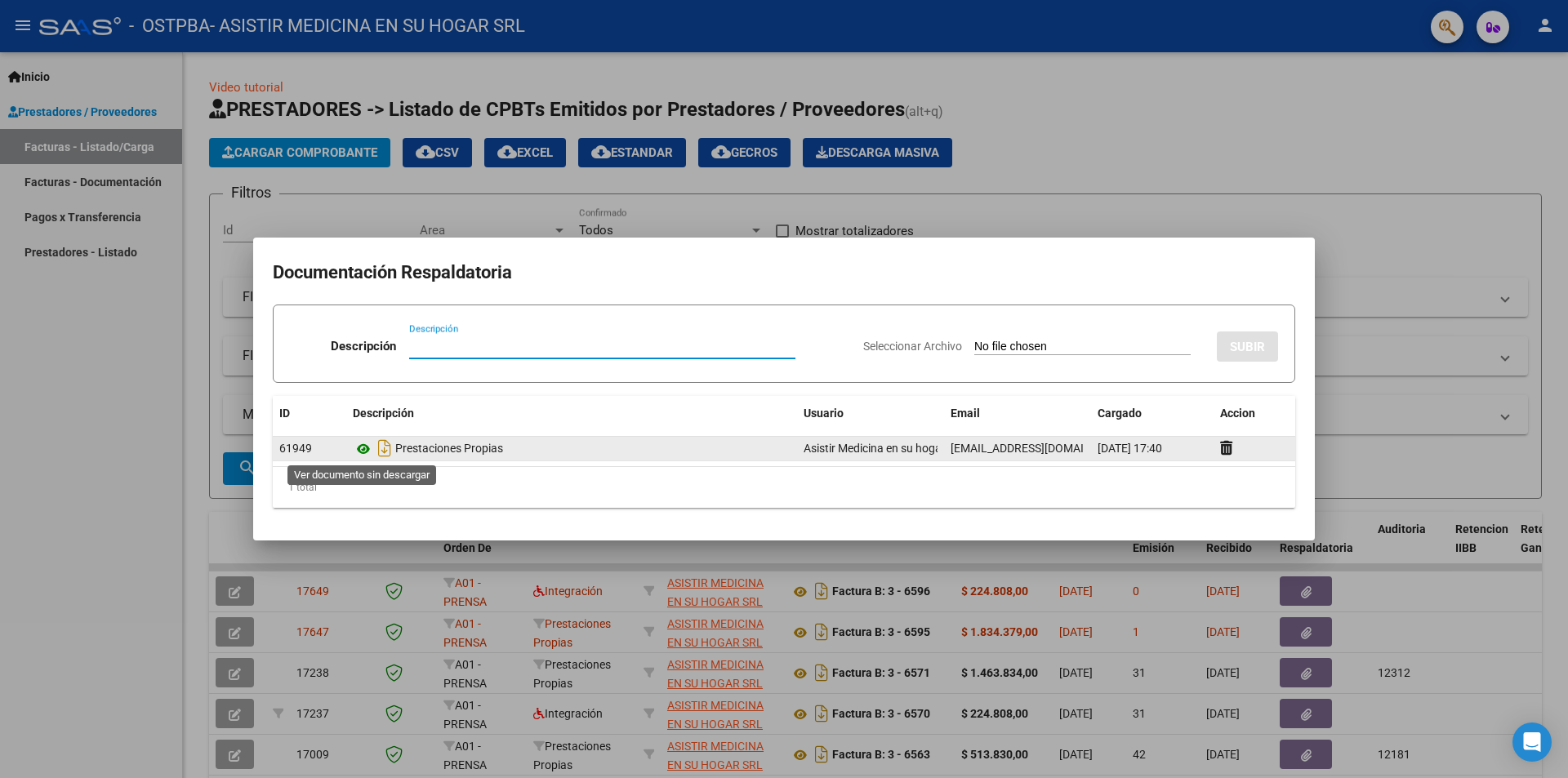
click at [359, 450] on icon at bounding box center [363, 449] width 22 height 20
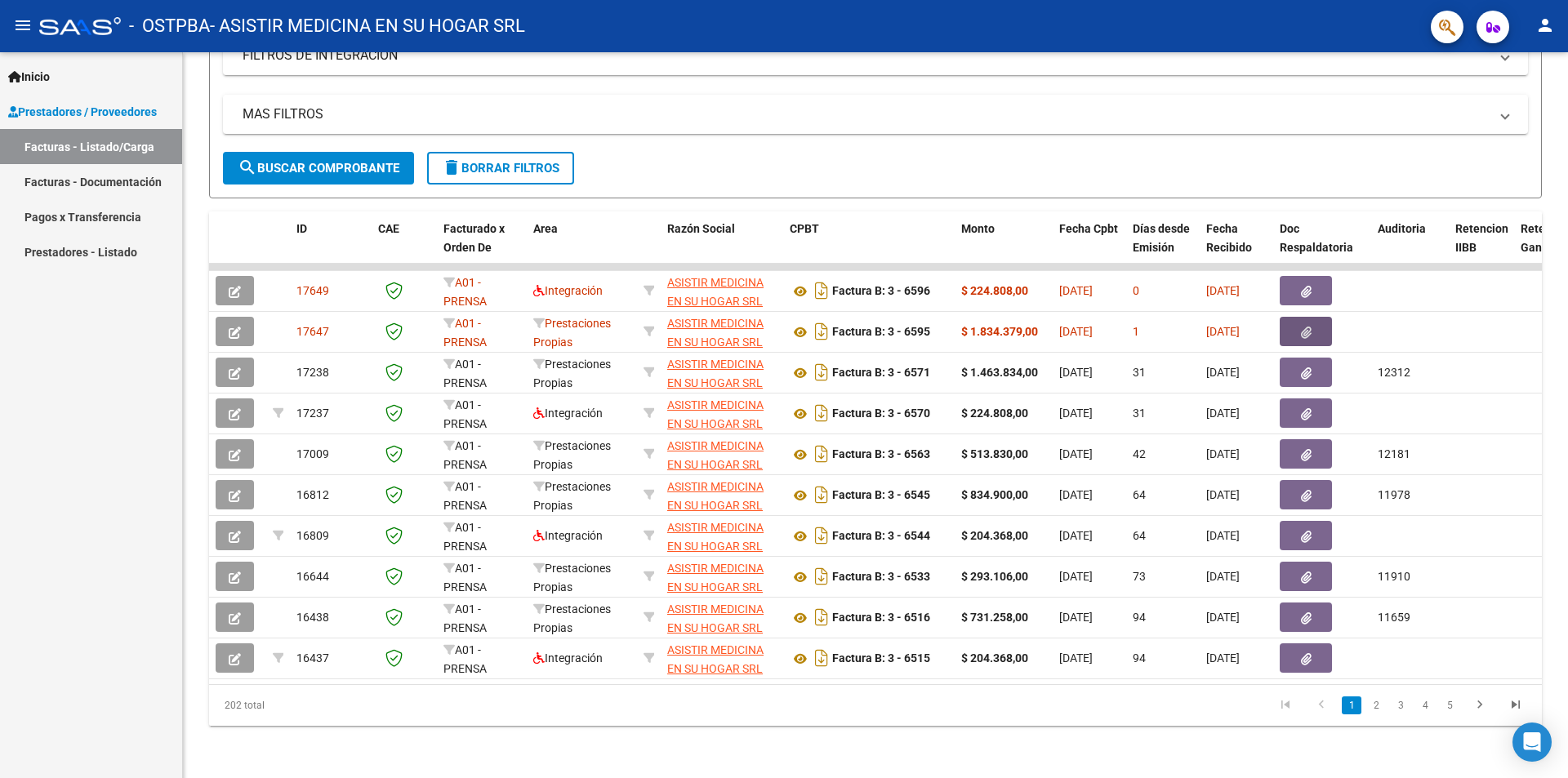
scroll to position [0, 0]
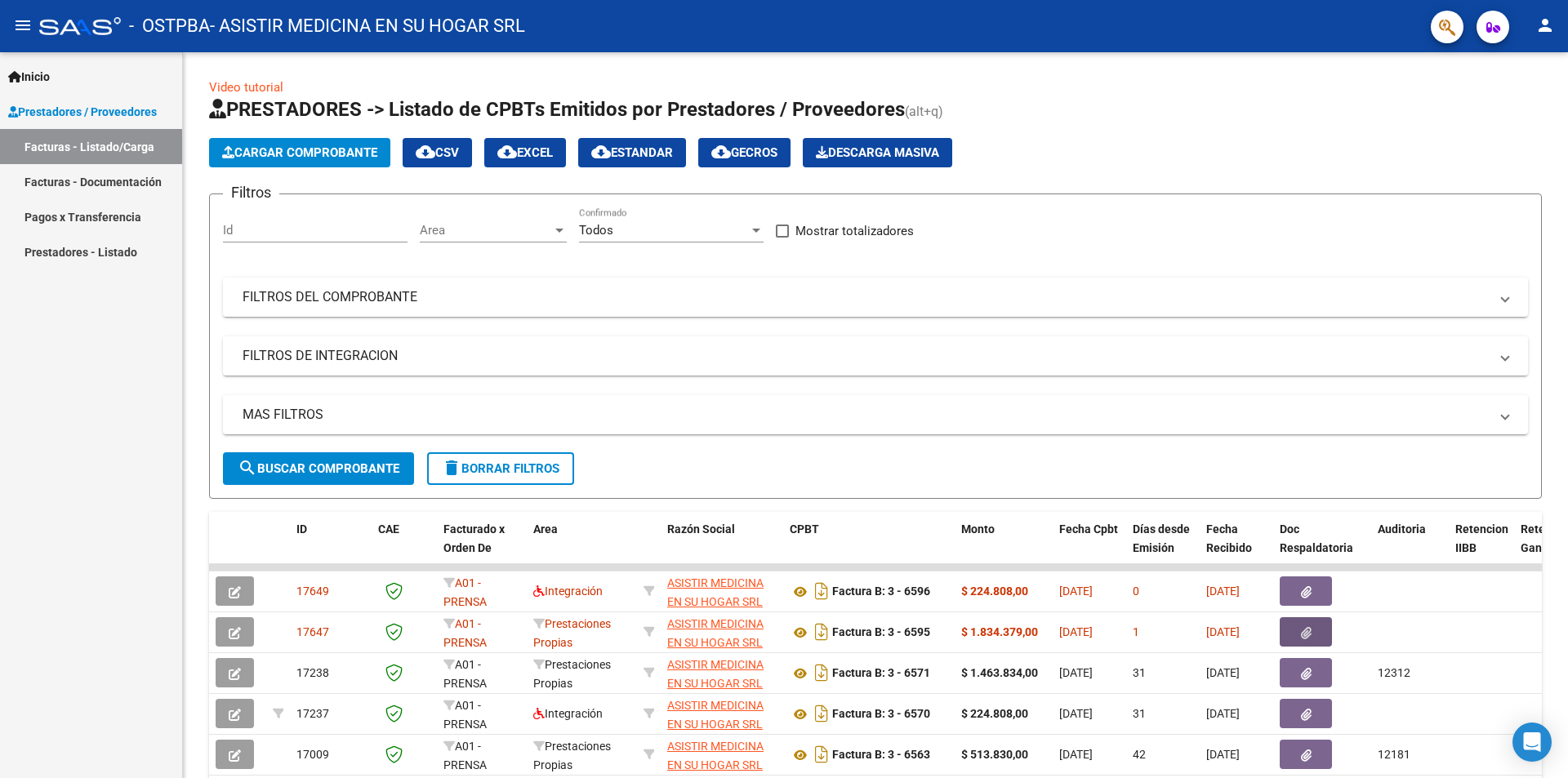
click at [1544, 32] on mat-icon "person" at bounding box center [1545, 25] width 20 height 20
click at [1515, 109] on button "exit_to_app Salir" at bounding box center [1512, 107] width 100 height 39
